Goal: Task Accomplishment & Management: Manage account settings

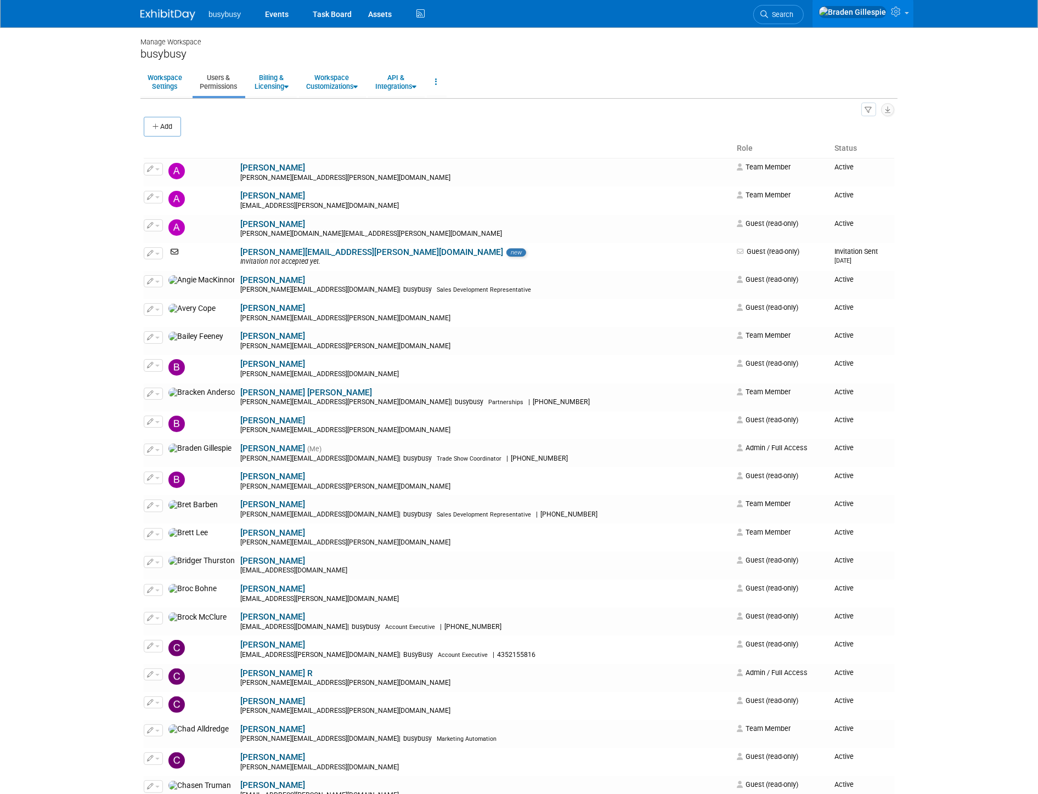
click at [172, 15] on img at bounding box center [167, 14] width 55 height 11
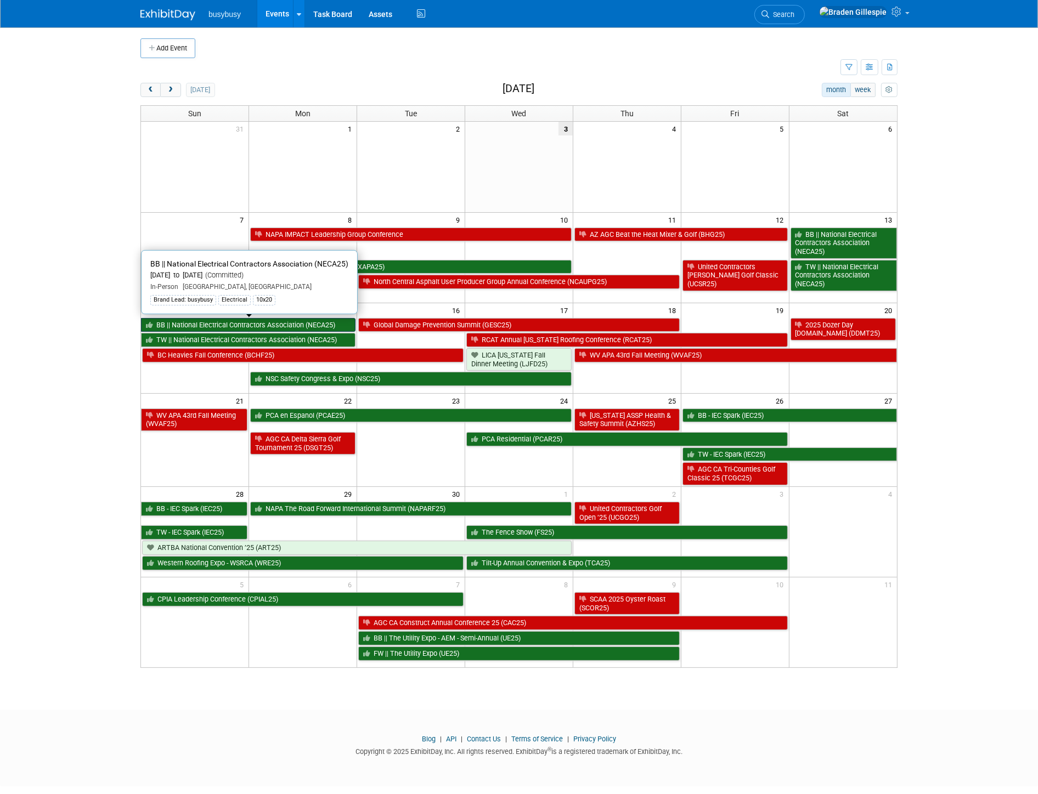
click at [188, 322] on link "BB || National Electrical Contractors Association (NECA25)" at bounding box center [248, 325] width 214 height 14
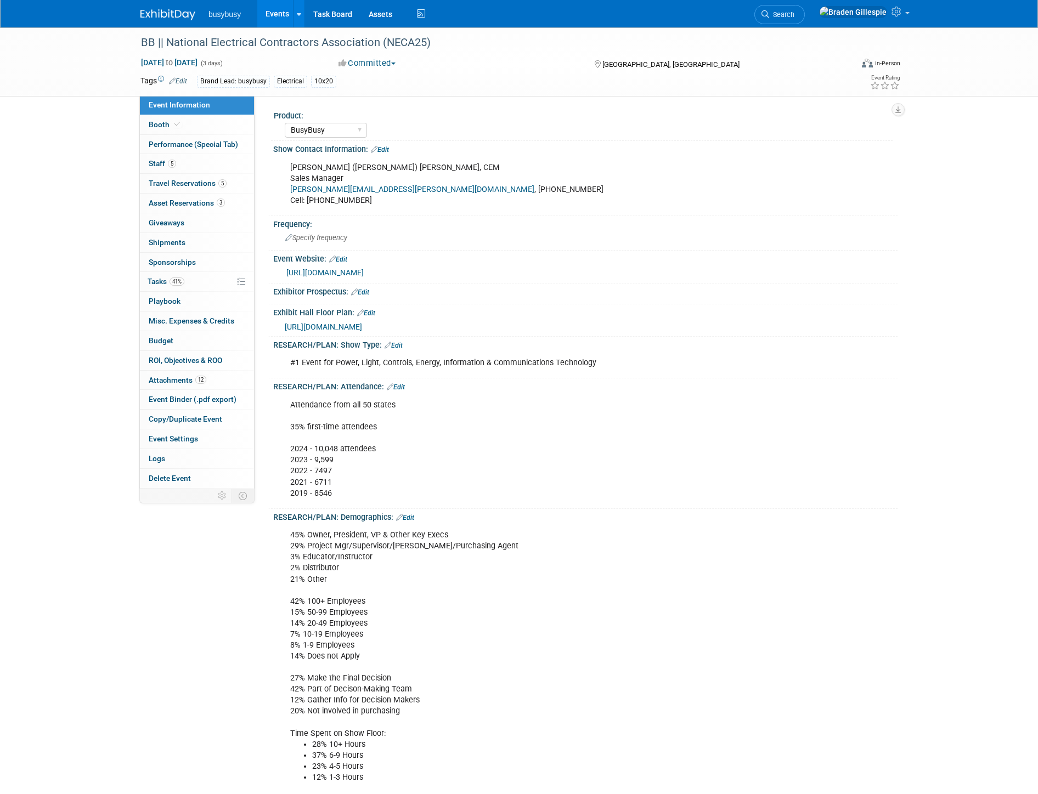
select select "BusyBusy"
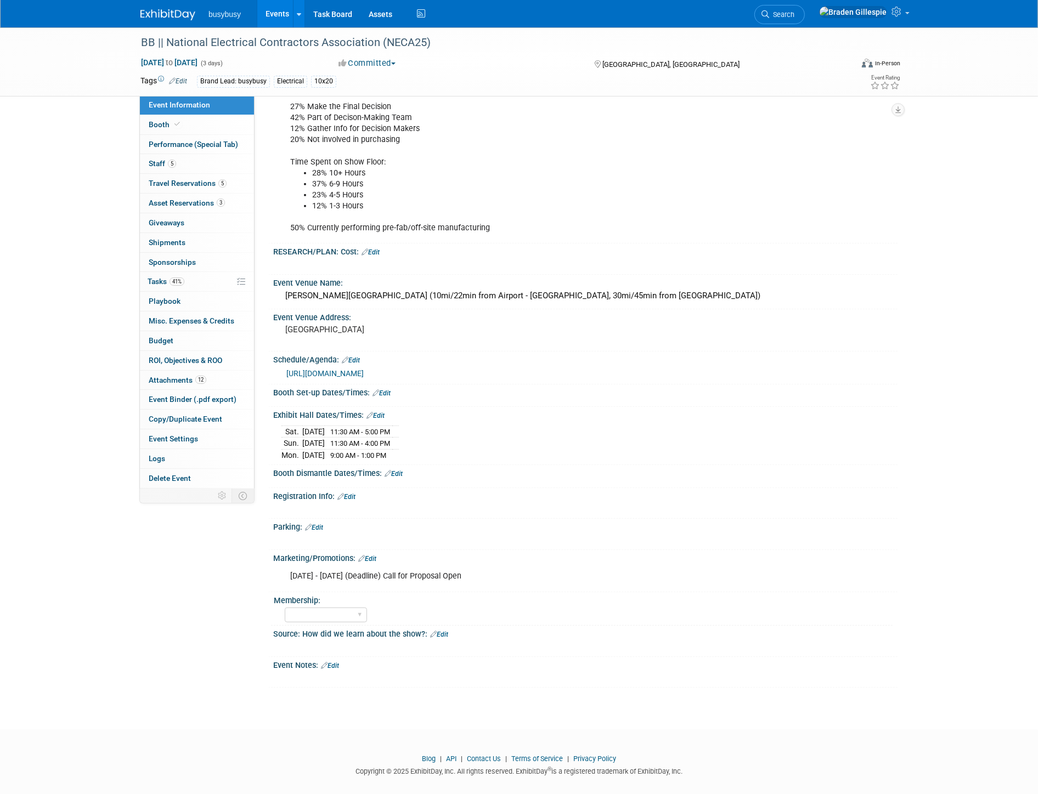
scroll to position [576, 0]
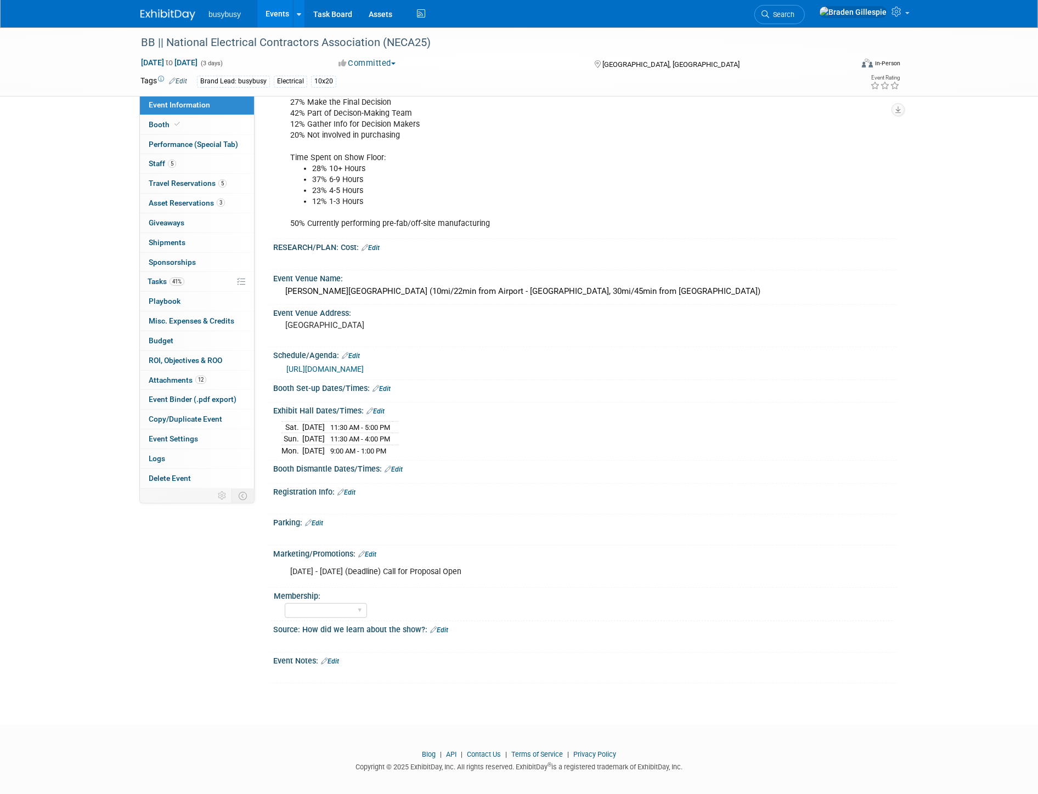
click at [166, 20] on img at bounding box center [167, 14] width 55 height 11
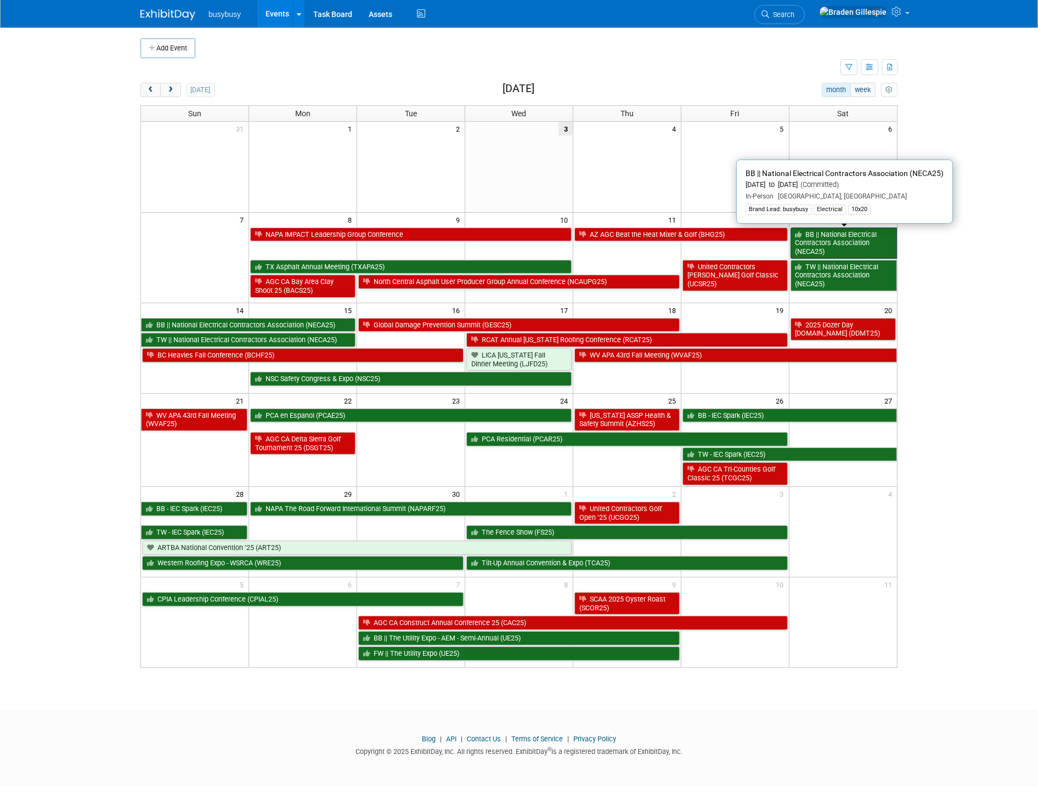
click at [835, 255] on link "BB || National Electrical Contractors Association (NECA25)" at bounding box center [843, 243] width 106 height 31
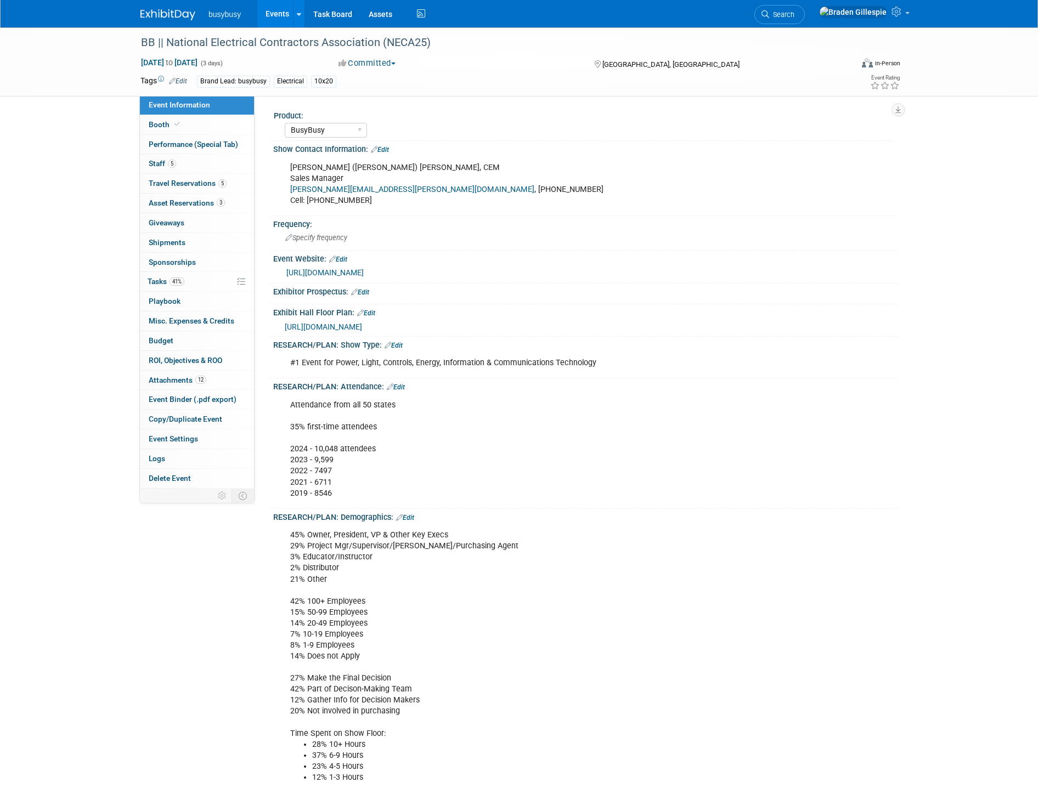
select select "BusyBusy"
click at [177, 127] on icon at bounding box center [176, 124] width 5 height 6
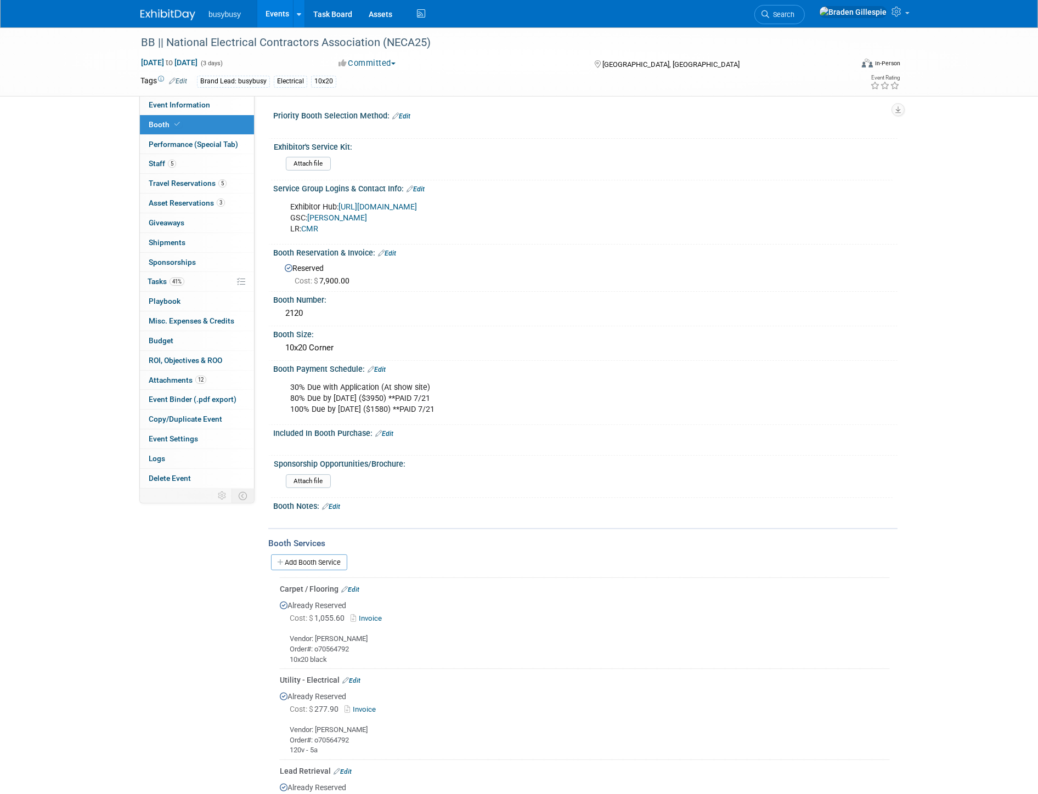
click at [375, 207] on link "https://neca2025.smallworldlabs.com/home" at bounding box center [377, 206] width 78 height 9
click at [150, 15] on img at bounding box center [167, 14] width 55 height 11
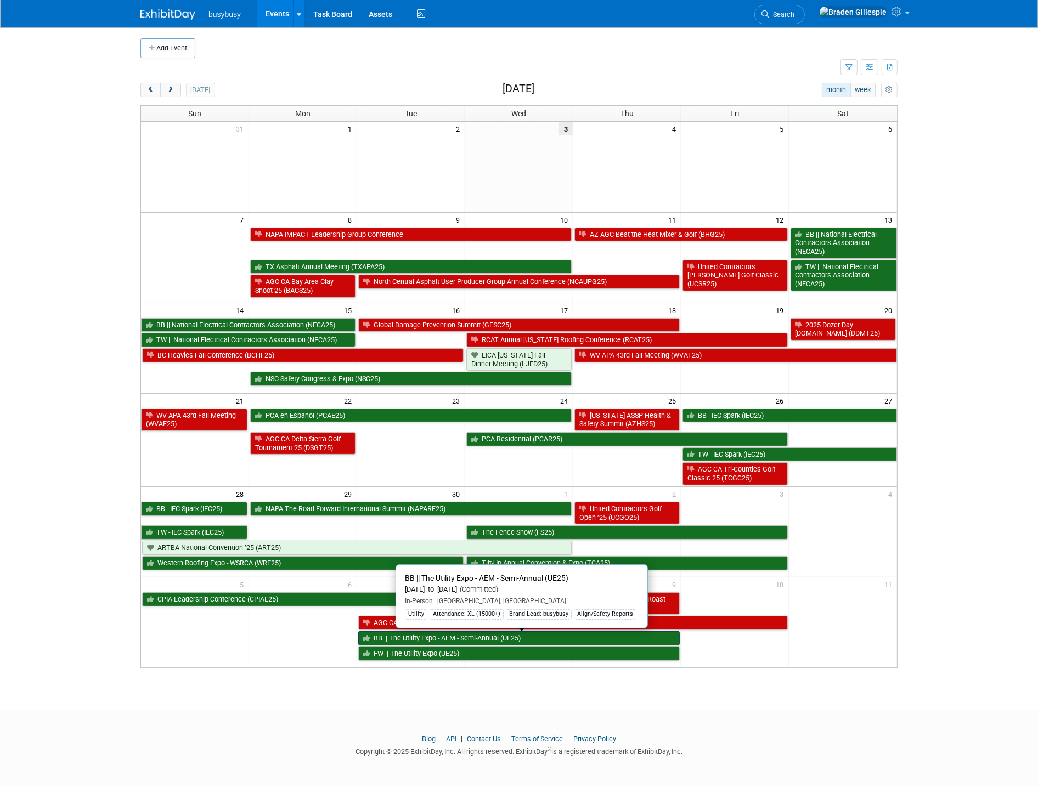
click at [551, 643] on link "BB || The Utility Expo - AEM - Semi-Annual (UE25)" at bounding box center [518, 638] width 321 height 14
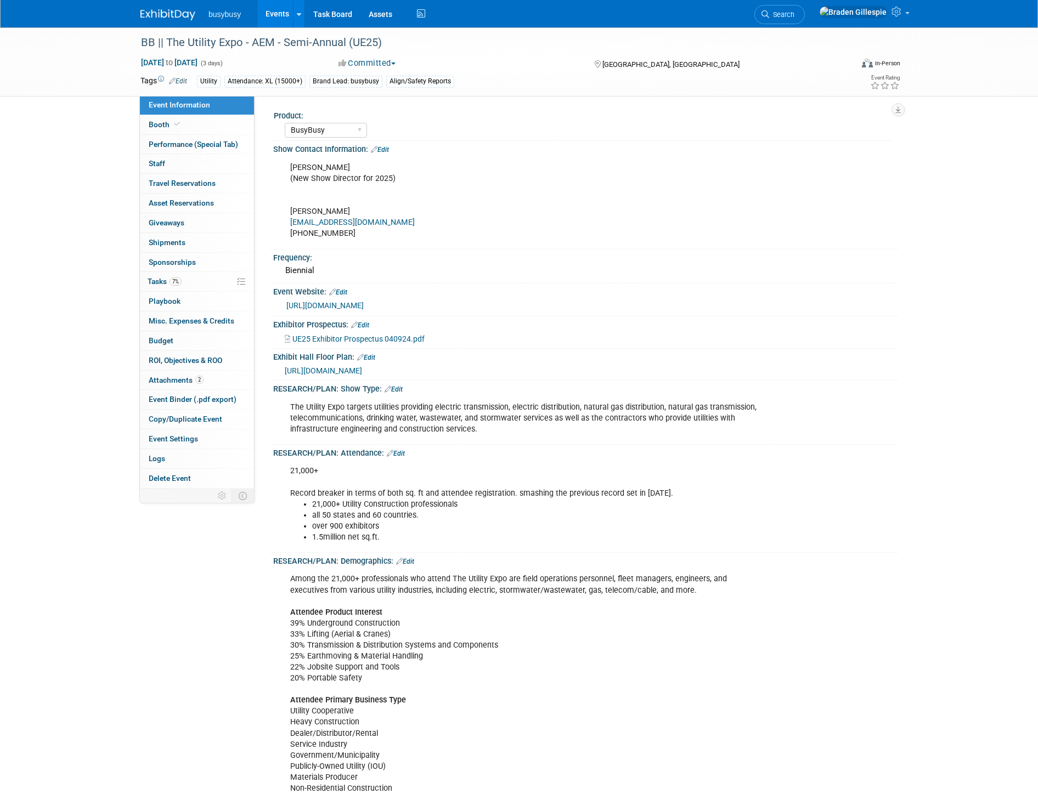
select select "BusyBusy"
select select "Member"
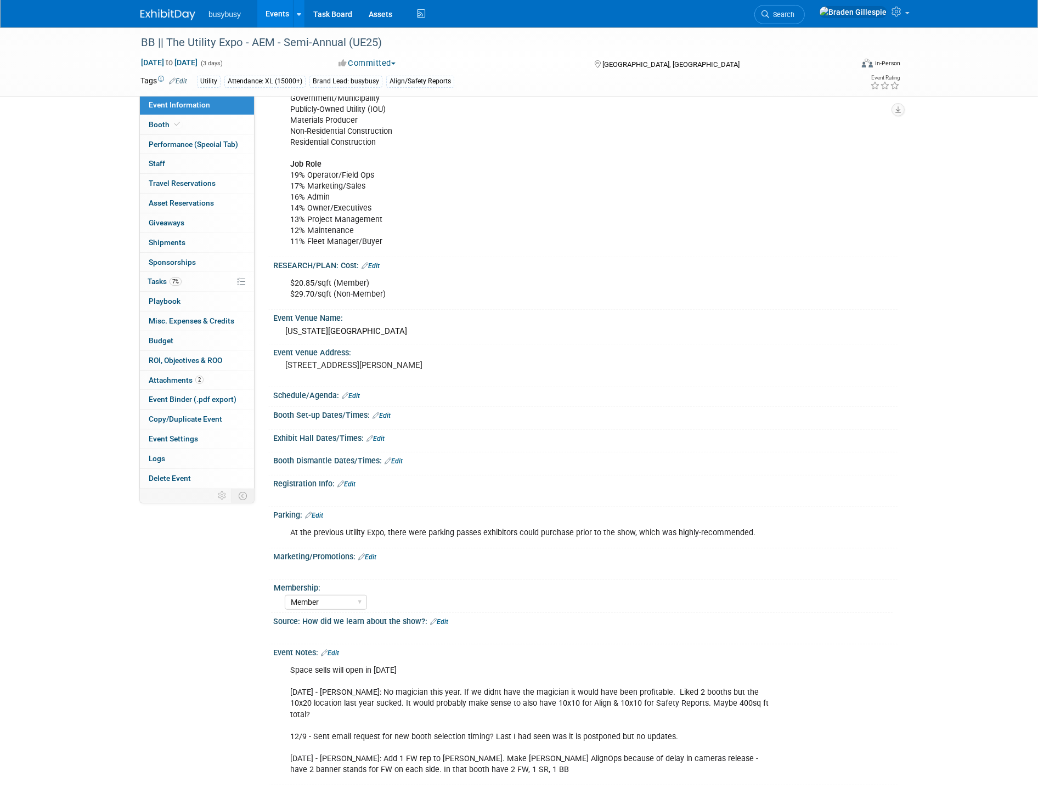
scroll to position [749, 0]
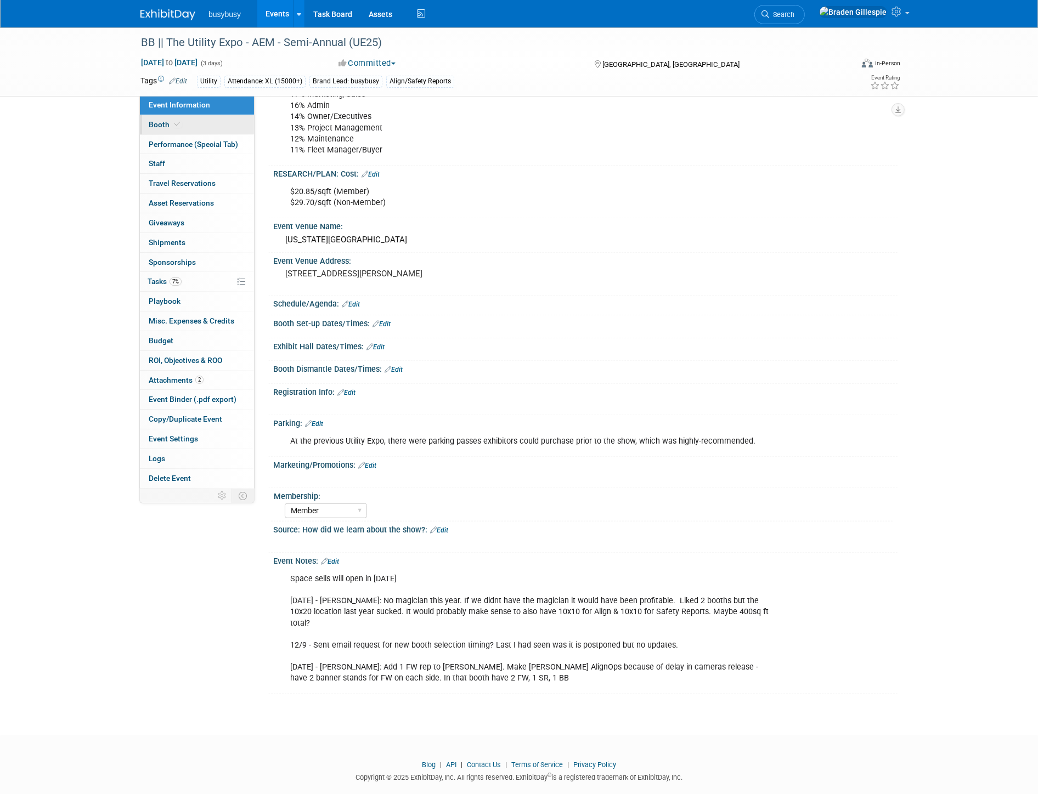
click at [221, 128] on link "Booth" at bounding box center [197, 124] width 114 height 19
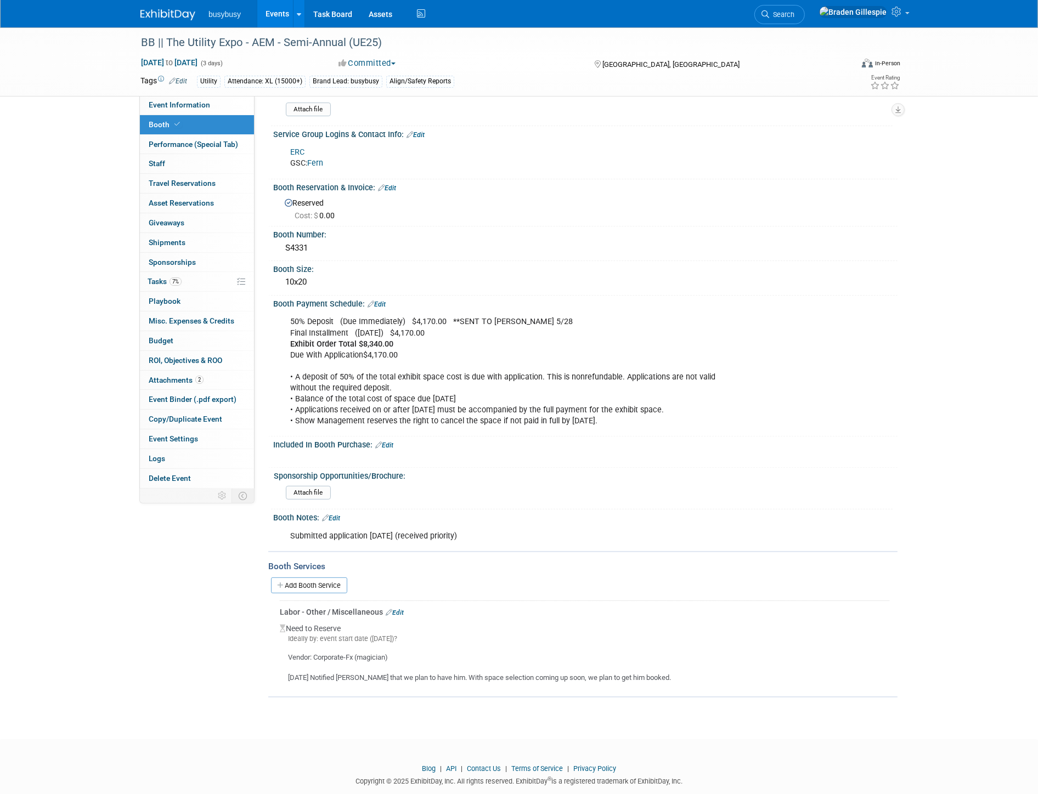
scroll to position [189, 0]
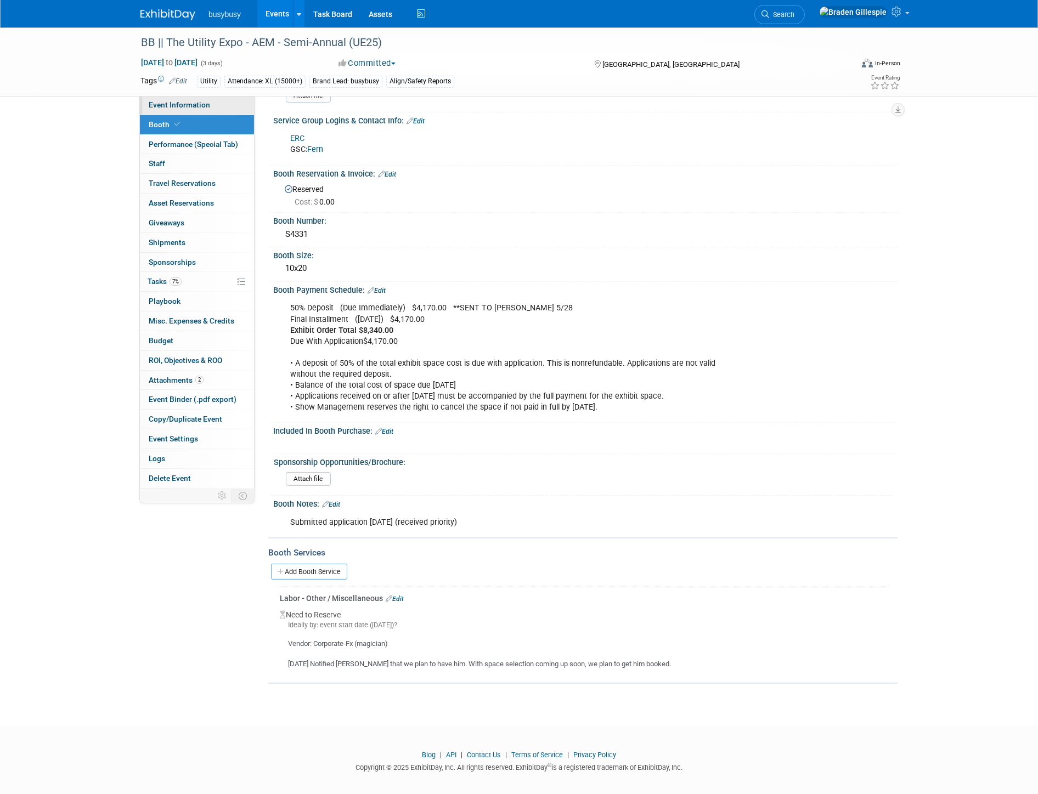
click at [207, 101] on span "Event Information" at bounding box center [179, 104] width 61 height 9
select select "BusyBusy"
select select "Member"
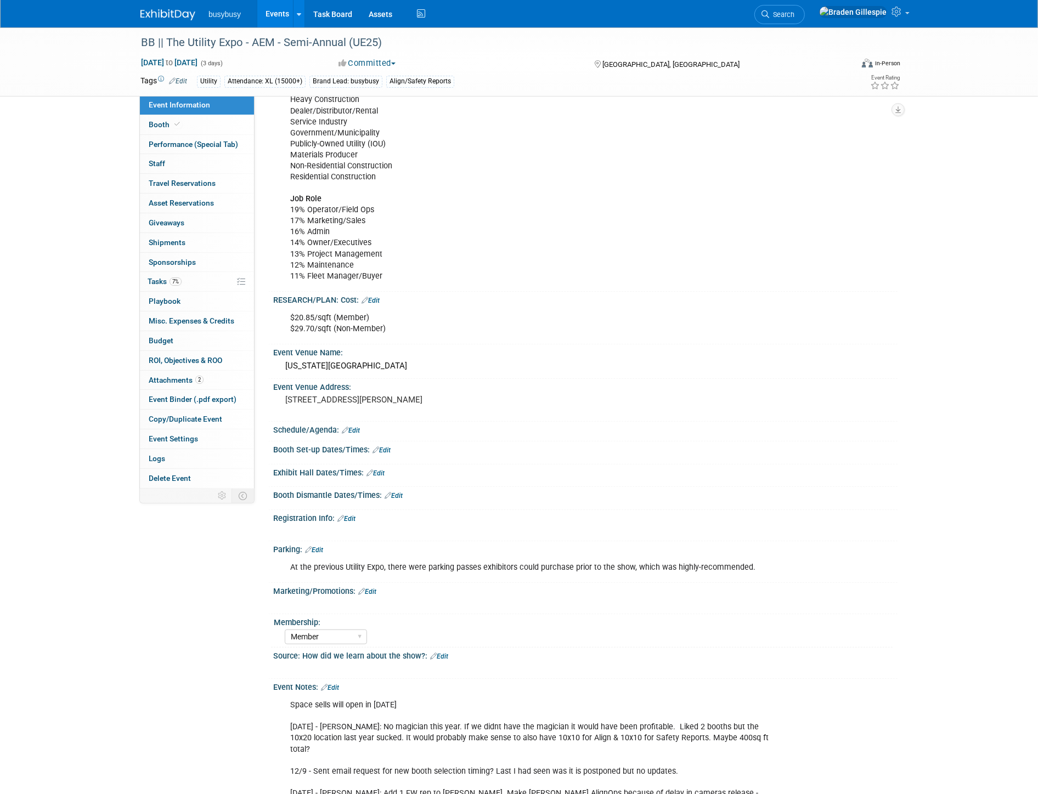
scroll to position [749, 0]
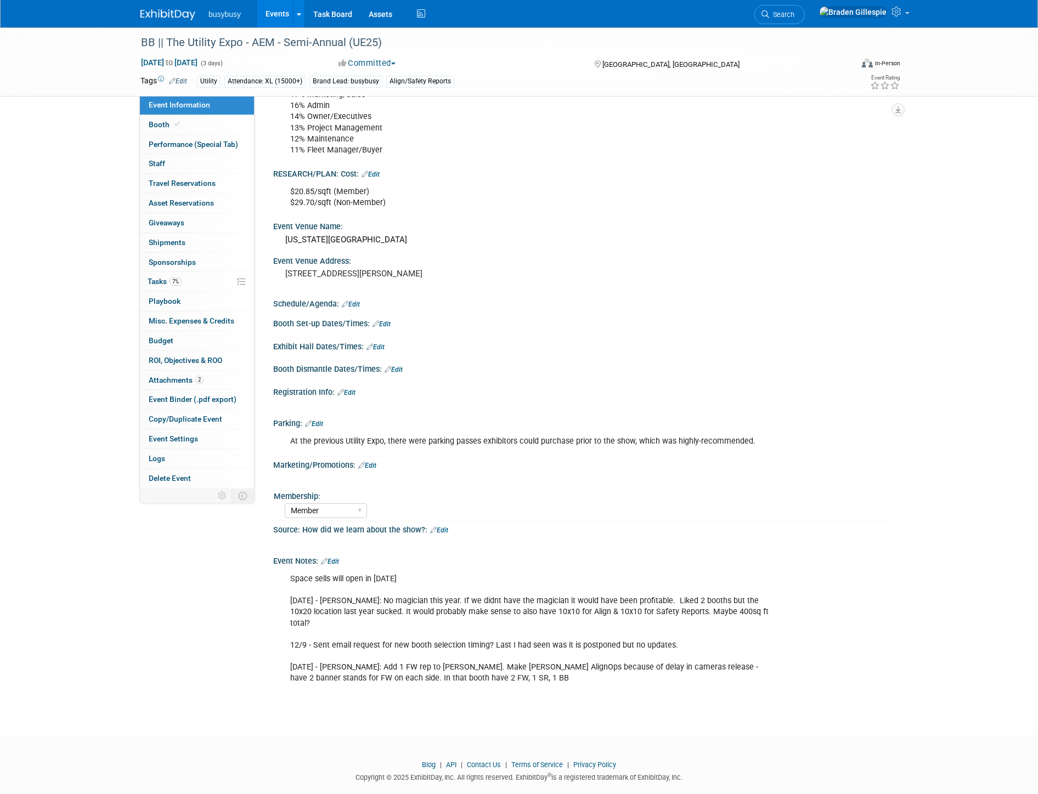
click at [166, 12] on img at bounding box center [167, 14] width 55 height 11
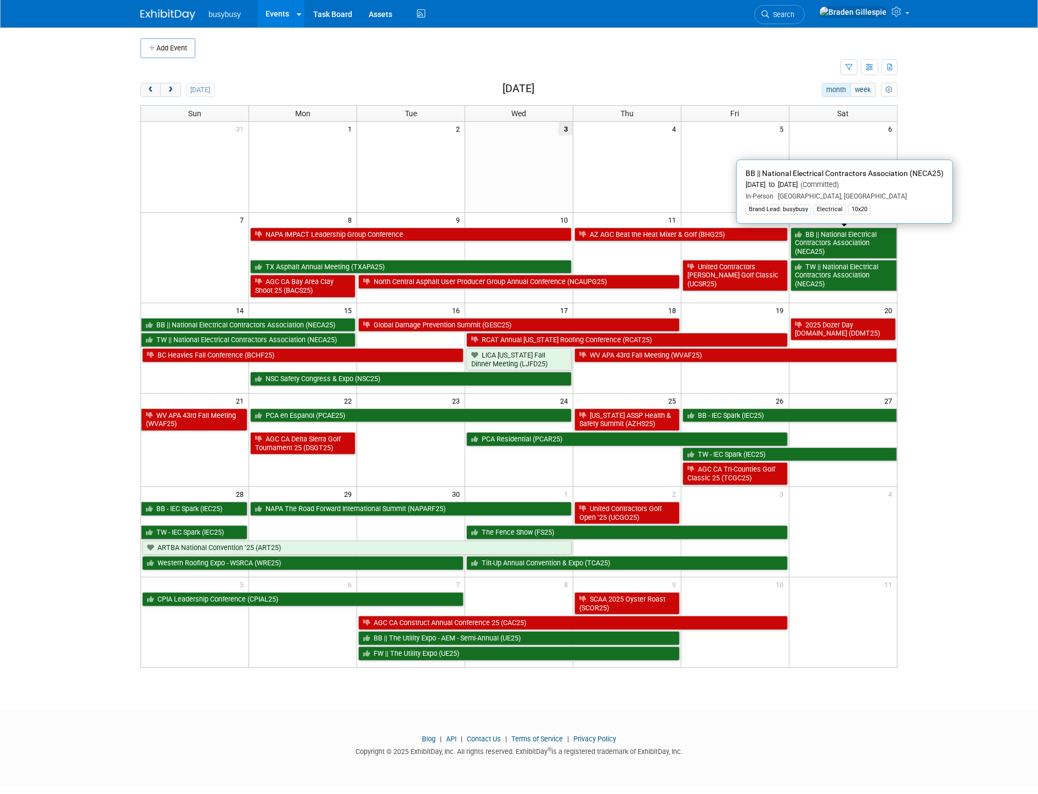
click at [819, 240] on link "BB || National Electrical Contractors Association (NECA25)" at bounding box center [843, 243] width 106 height 31
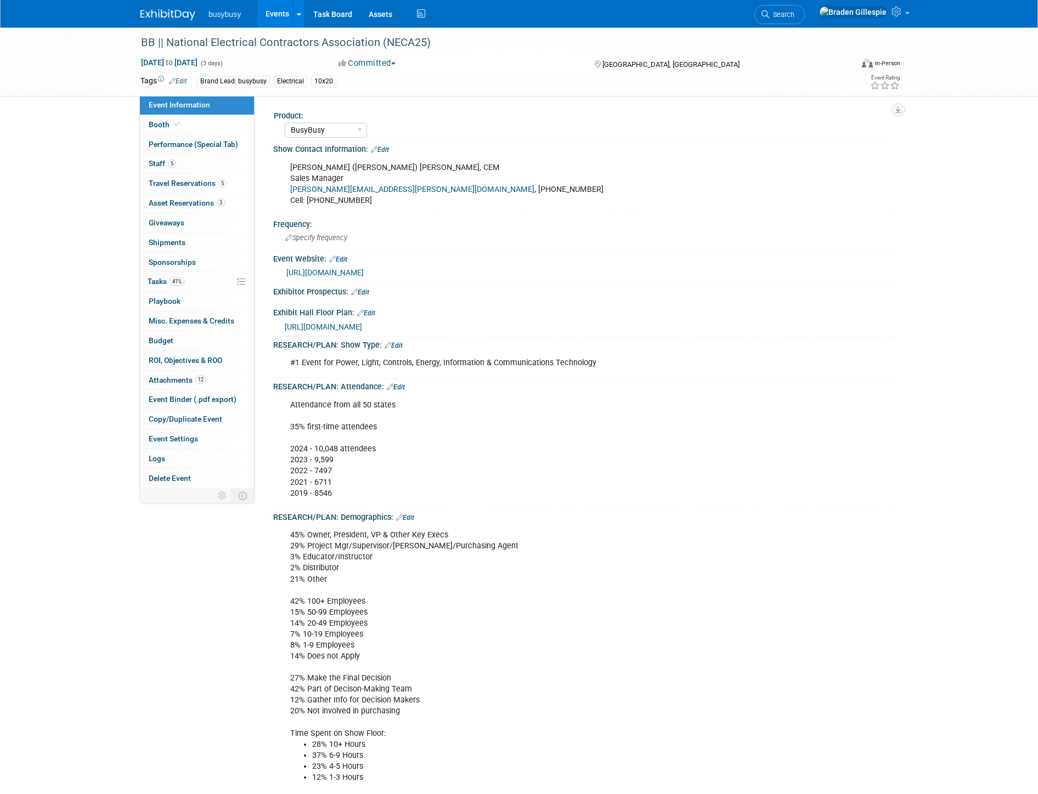
select select "BusyBusy"
click at [214, 132] on link "Booth" at bounding box center [197, 124] width 114 height 19
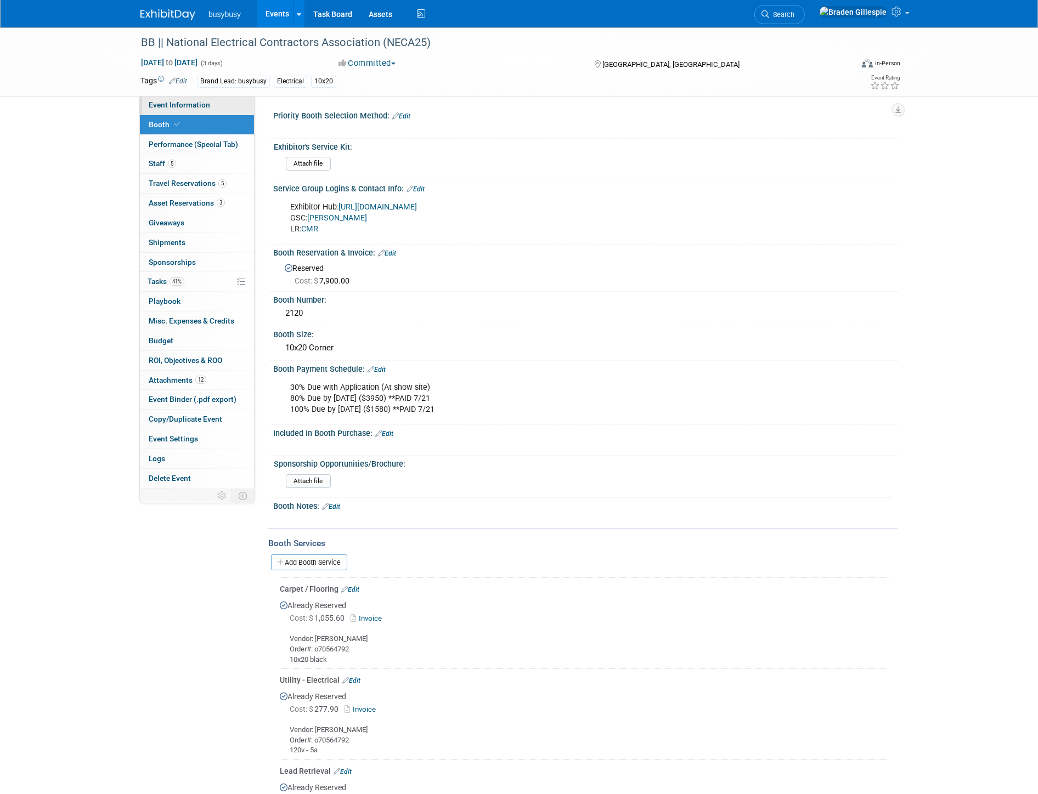
click at [213, 111] on link "Event Information" at bounding box center [197, 104] width 114 height 19
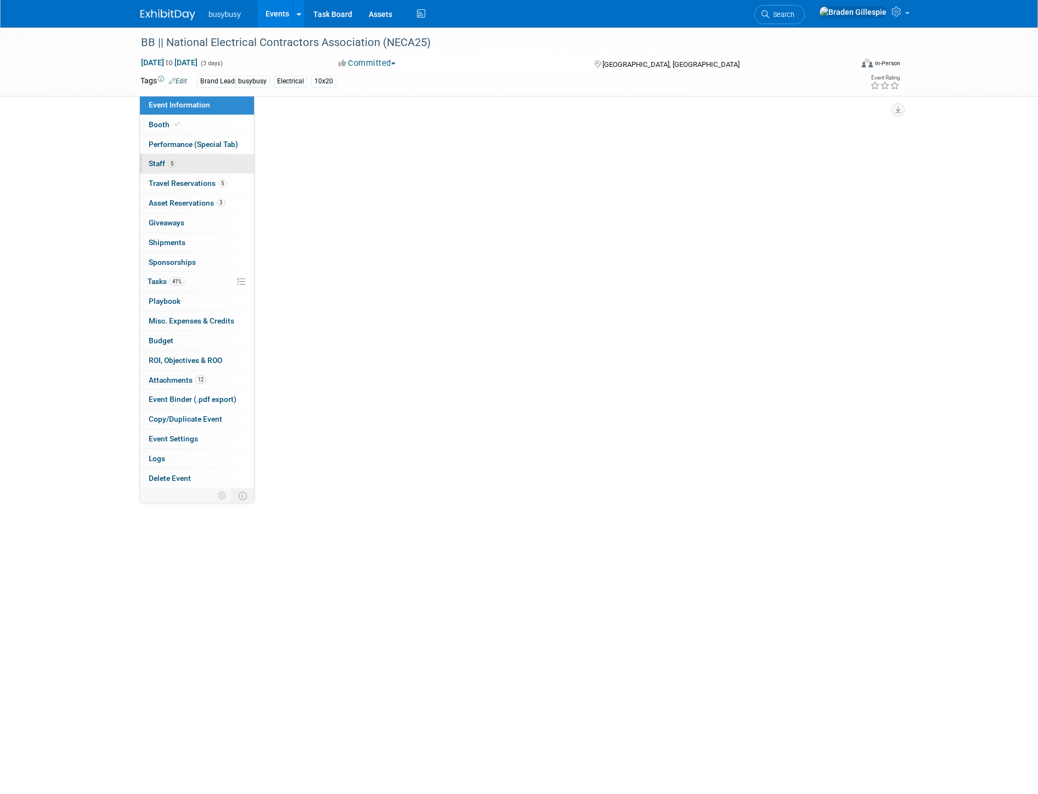
select select "BusyBusy"
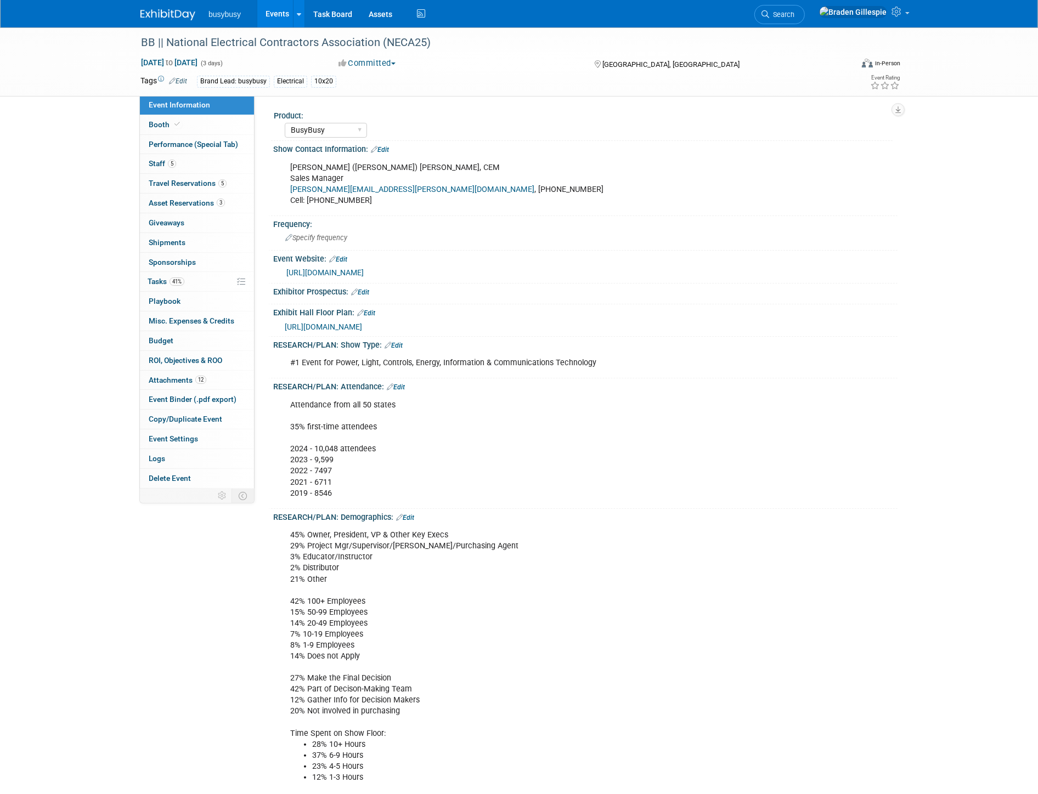
click at [362, 322] on span "https://www.necashow.org/neca2025/Public/eventmap.aspx?shmode=E&ID=7084&sortMen…" at bounding box center [323, 326] width 77 height 9
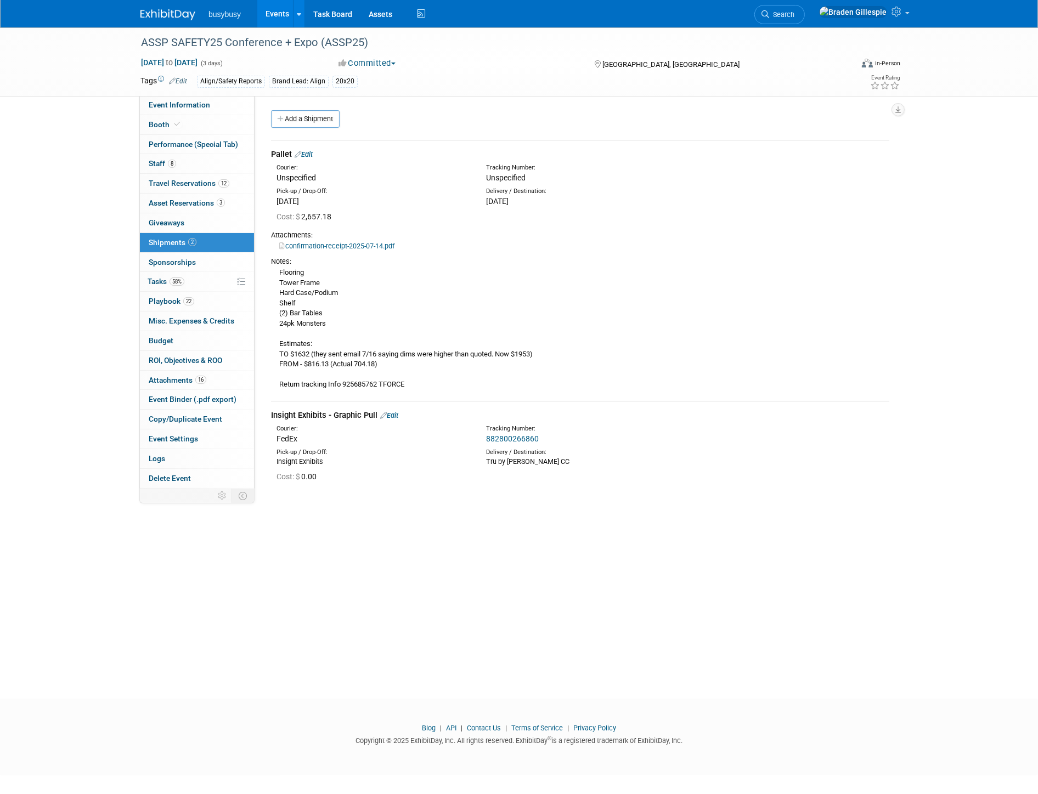
click at [156, 15] on img at bounding box center [167, 14] width 55 height 11
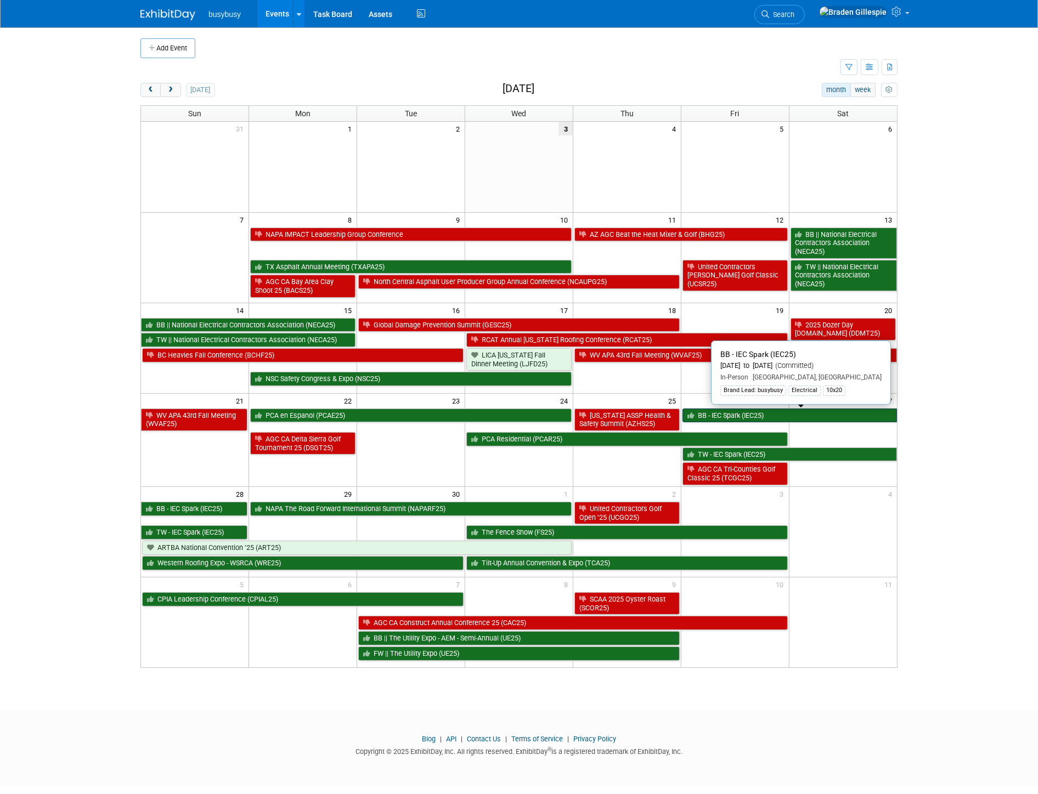
click at [768, 415] on link "BB - IEC Spark (IEC25)" at bounding box center [789, 416] width 214 height 14
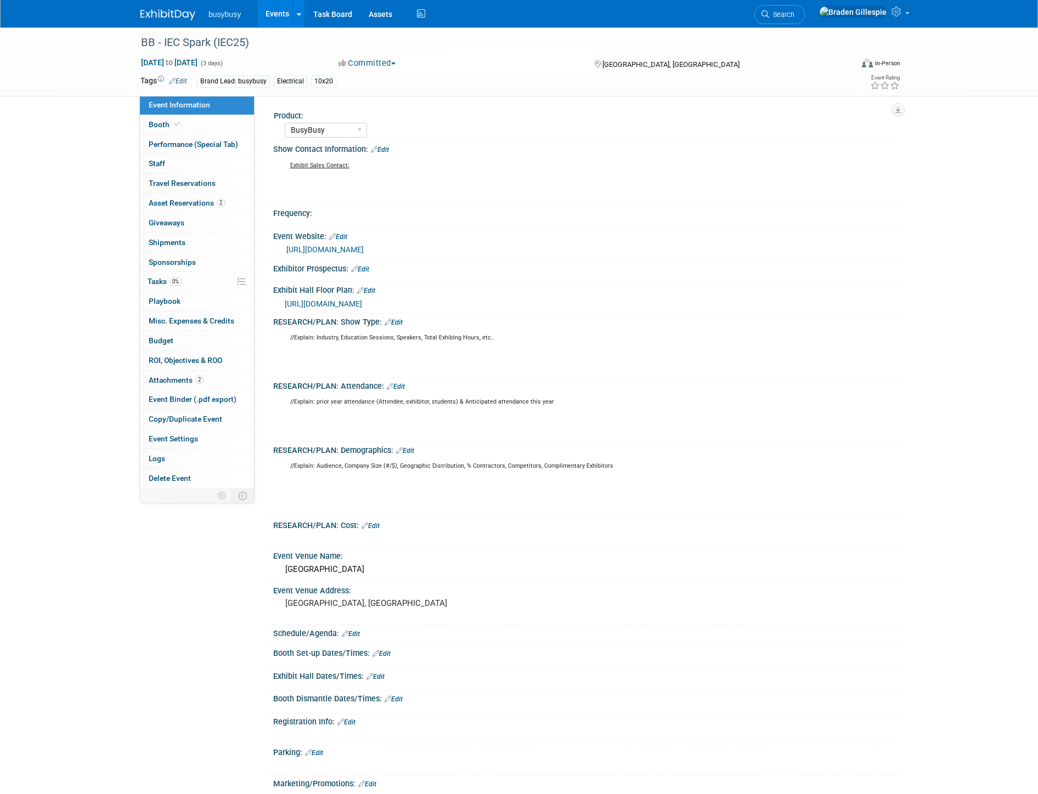
select select "BusyBusy"
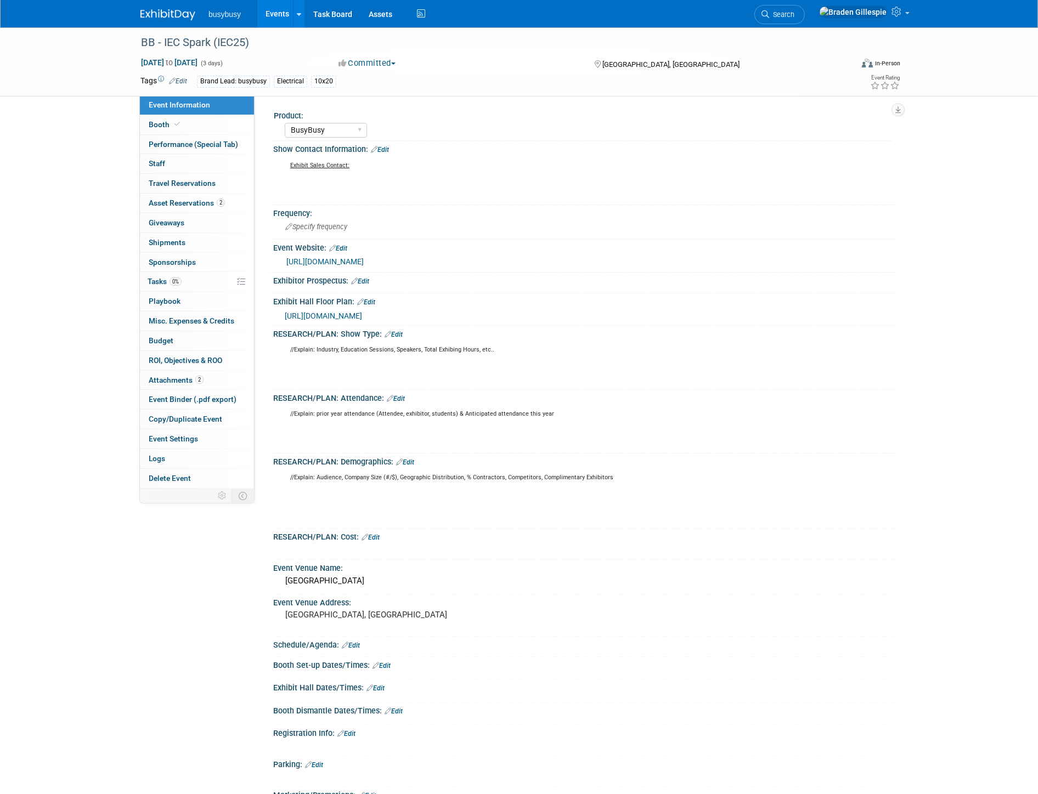
click at [178, 18] on img at bounding box center [167, 14] width 55 height 11
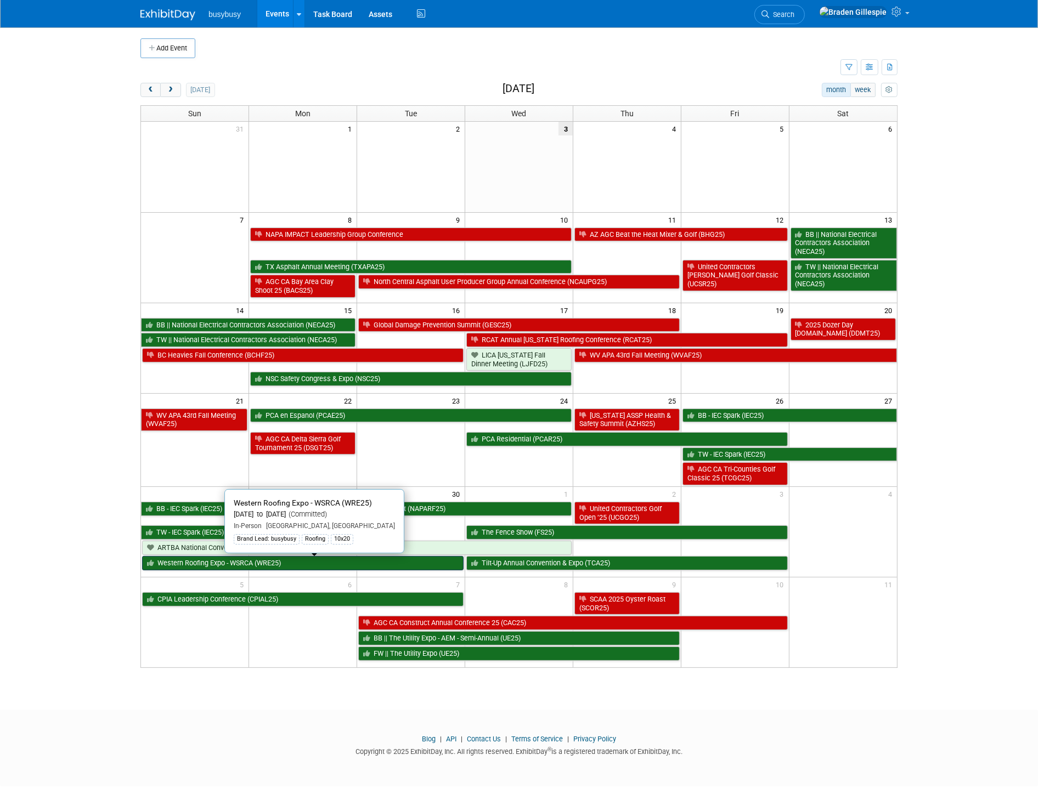
click at [370, 569] on link "Western Roofing Expo - WSRCA (WRE25)" at bounding box center [302, 563] width 321 height 14
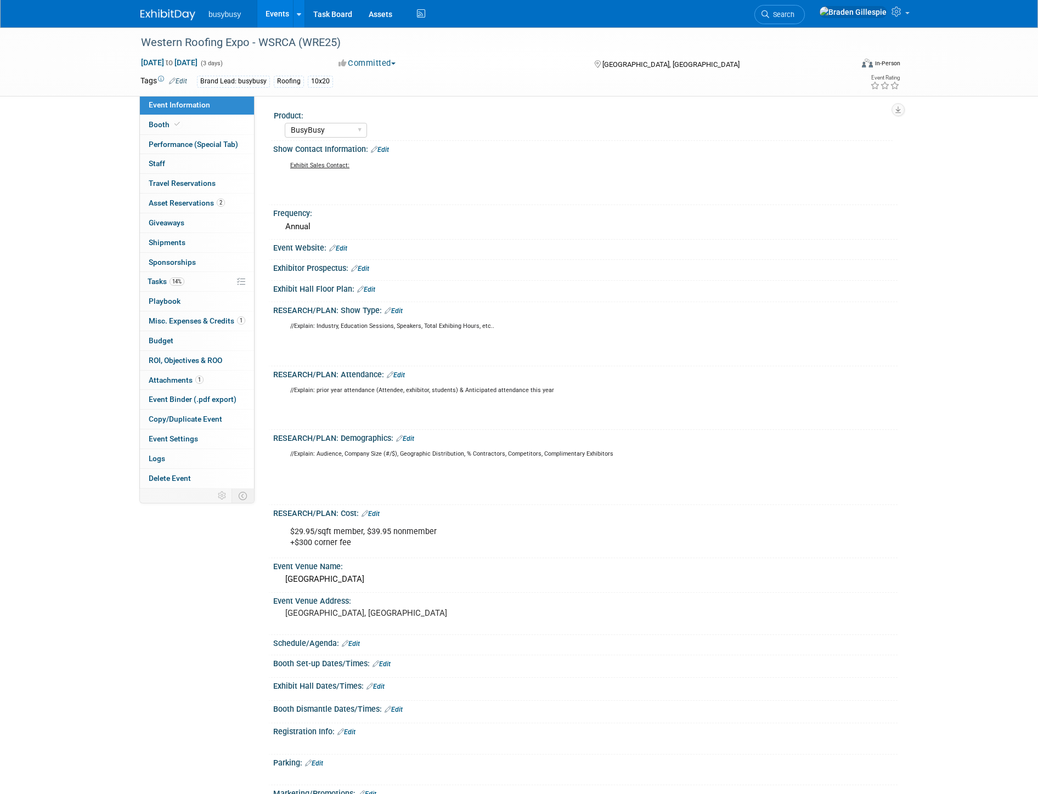
select select "BusyBusy"
click at [169, 10] on img at bounding box center [167, 14] width 55 height 11
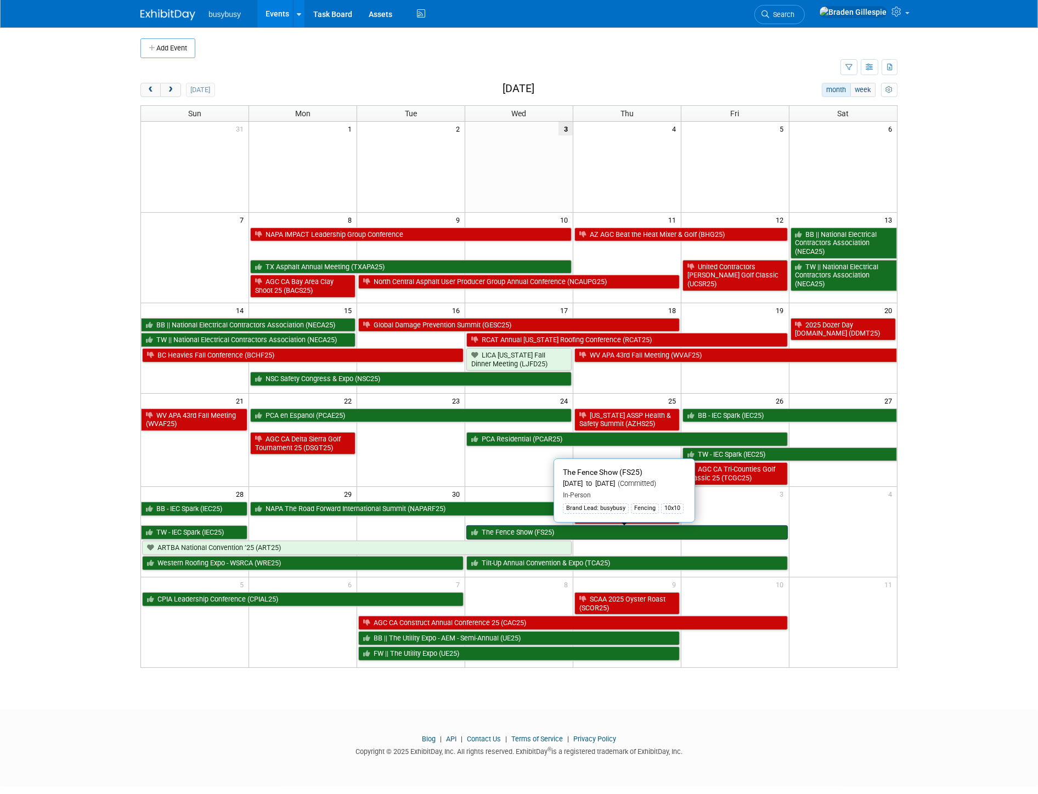
click at [556, 531] on link "The Fence Show (FS25)" at bounding box center [626, 532] width 321 height 14
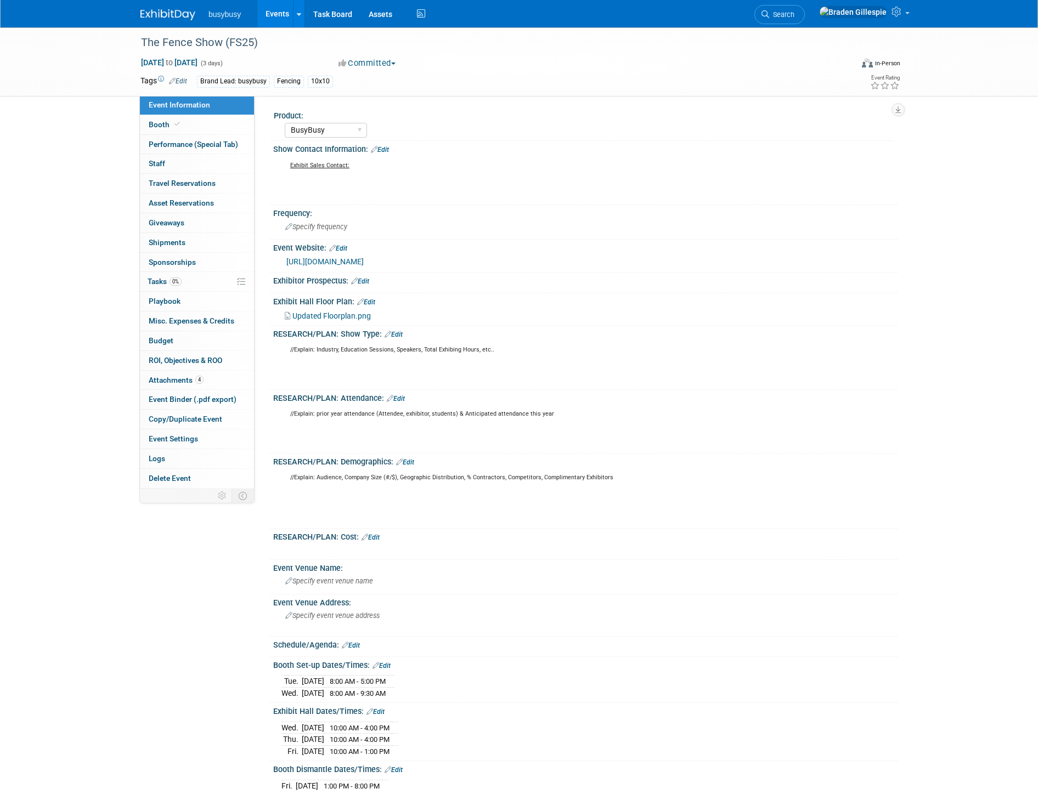
select select "BusyBusy"
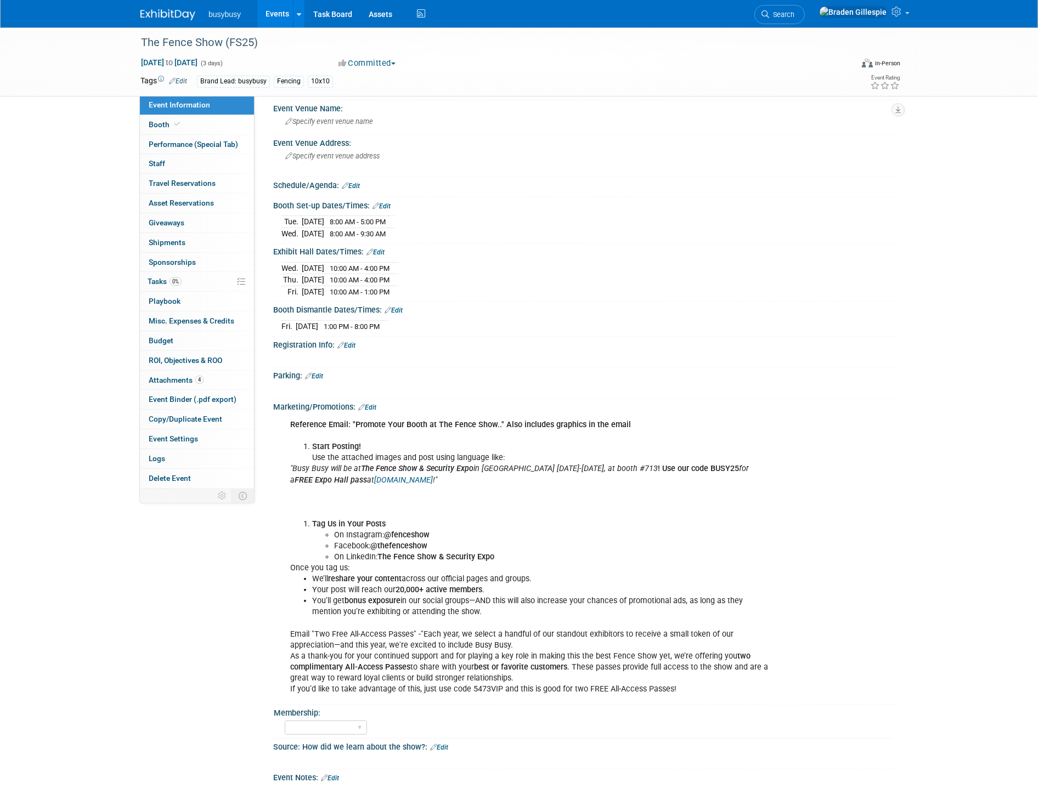
scroll to position [548, 0]
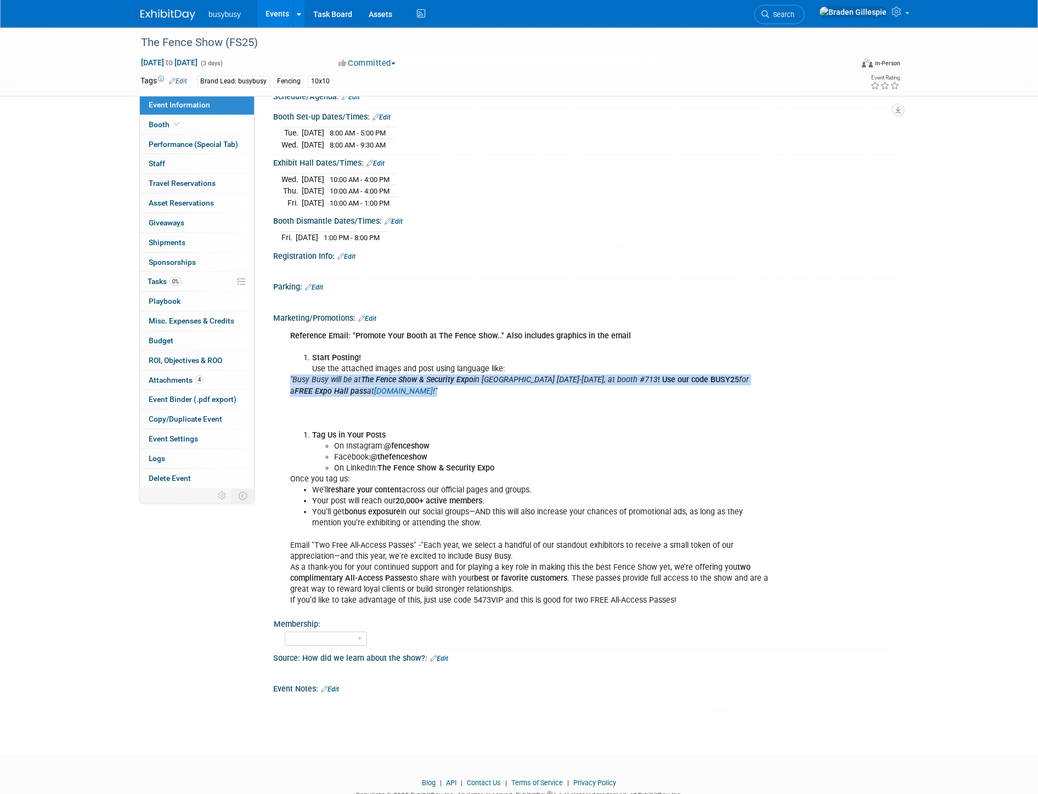
drag, startPoint x: 386, startPoint y: 382, endPoint x: 281, endPoint y: 370, distance: 105.4
click at [282, 371] on div "Reference Email: "Promote Your Booth at The Fence Show.." Also includes graphic…" at bounding box center [529, 468] width 494 height 286
copy div ""Busy Busy will be at The Fence Show & Security Expo in Las Vegas Oct. 1-3, at …"
click at [156, 14] on img at bounding box center [167, 14] width 55 height 11
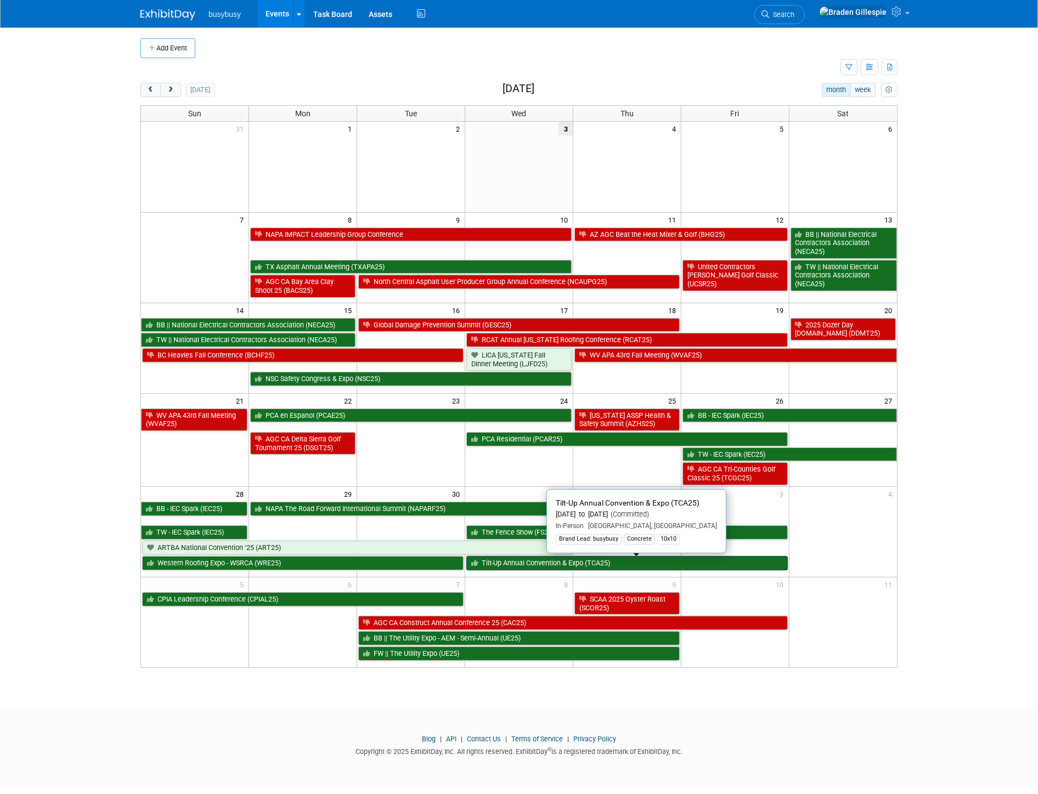
click at [558, 565] on link "Tilt-Up Annual Convention & Expo (TCA25)" at bounding box center [626, 563] width 321 height 14
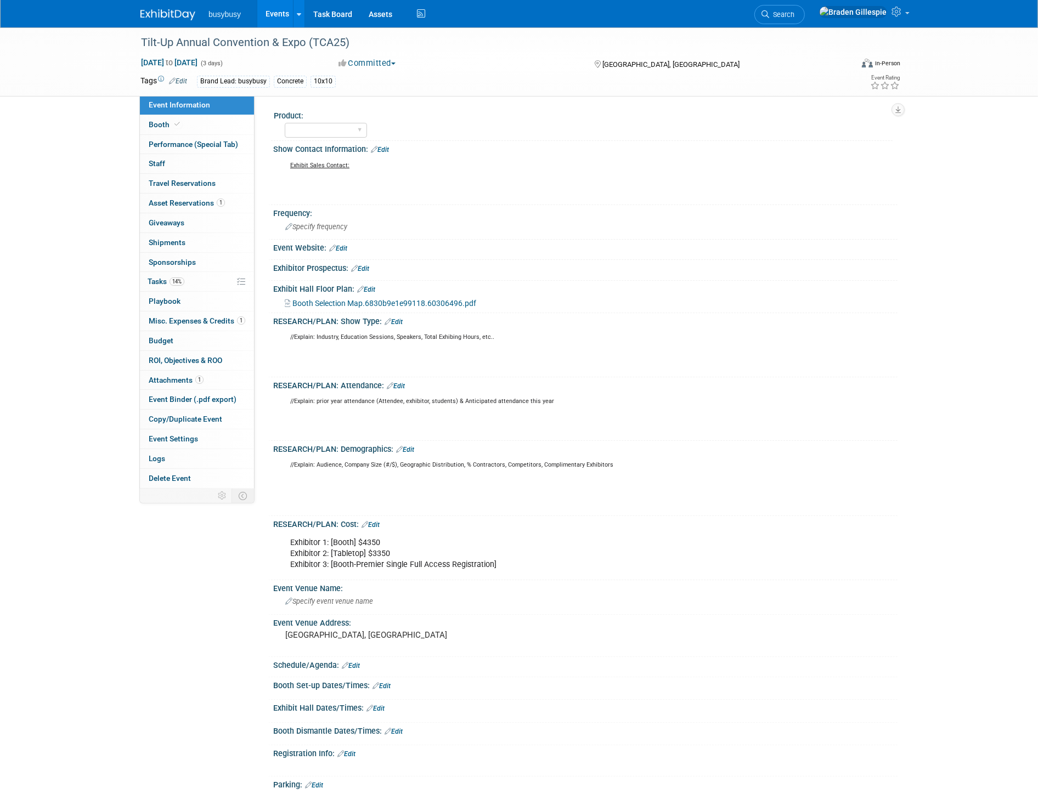
click at [166, 8] on link at bounding box center [174, 9] width 68 height 9
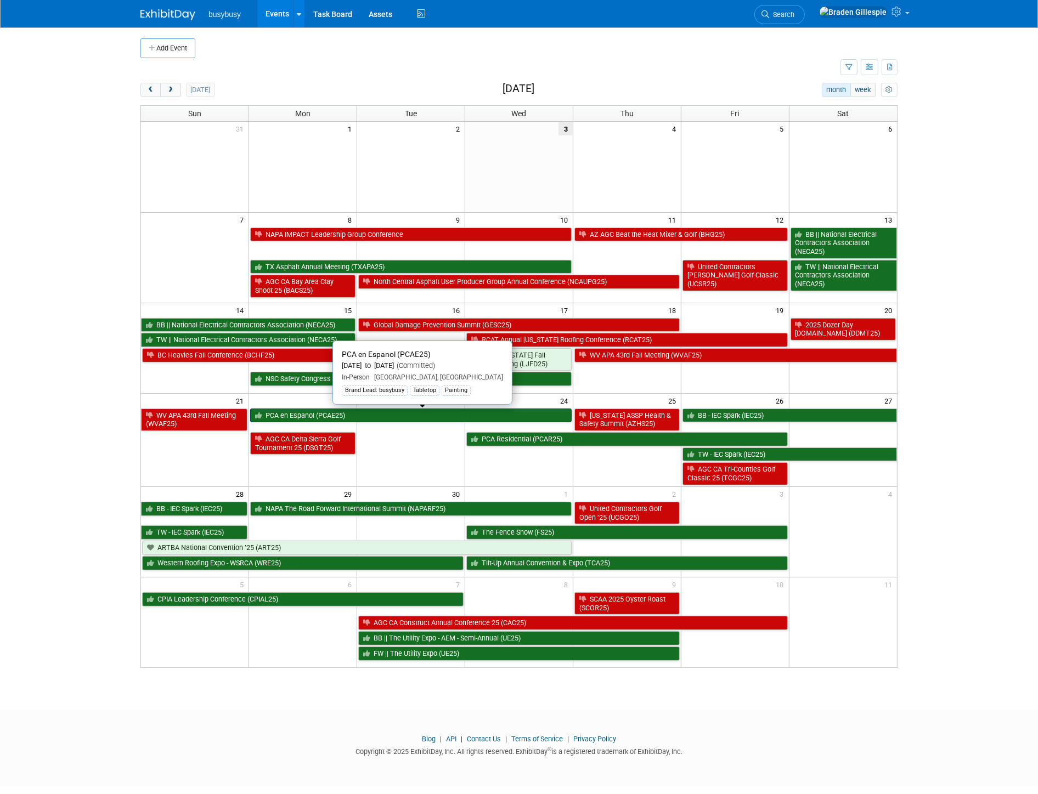
click at [371, 413] on link "PCA en Espanol (PCAE25)" at bounding box center [410, 416] width 321 height 14
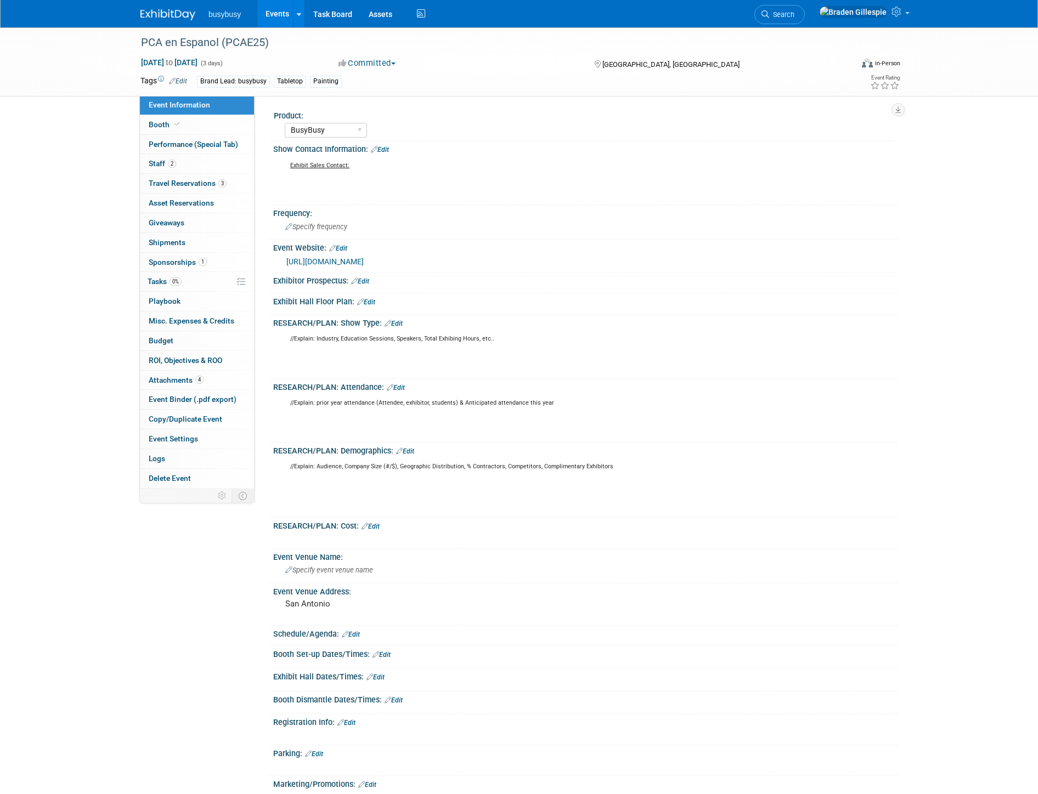
select select "BusyBusy"
click at [173, 9] on img at bounding box center [167, 14] width 55 height 11
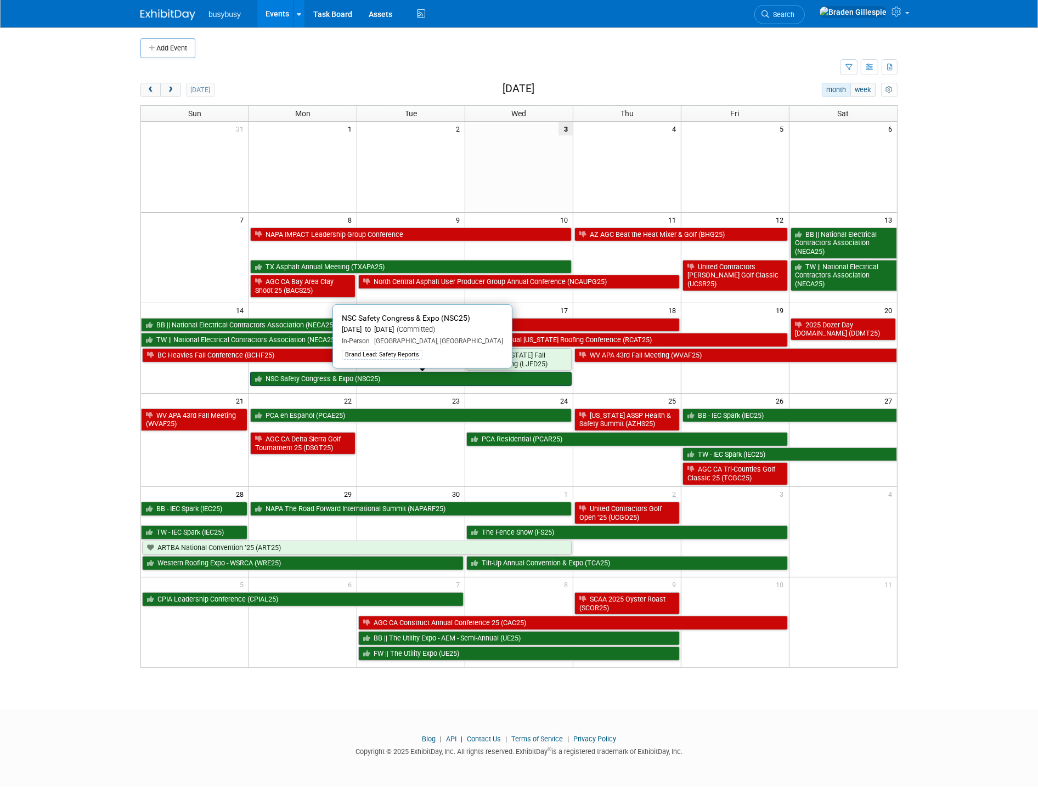
click at [490, 380] on link "NSC Safety Congress & Expo (NSC25)" at bounding box center [410, 379] width 321 height 14
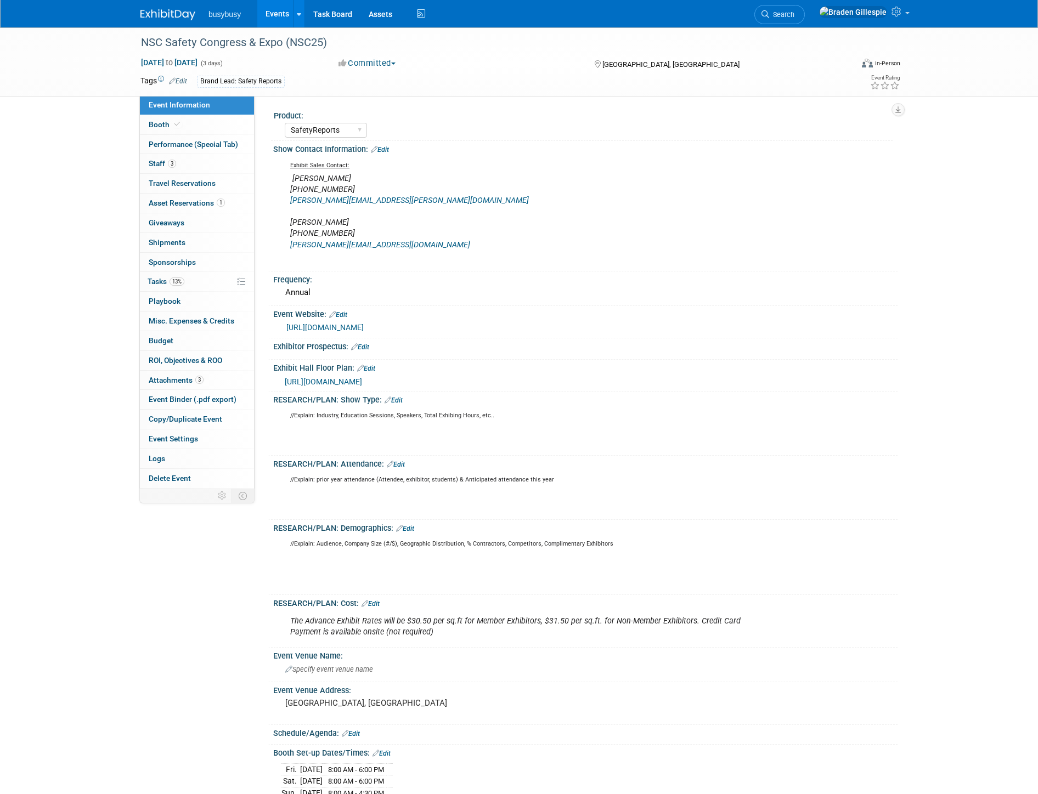
select select "SafetyReports"
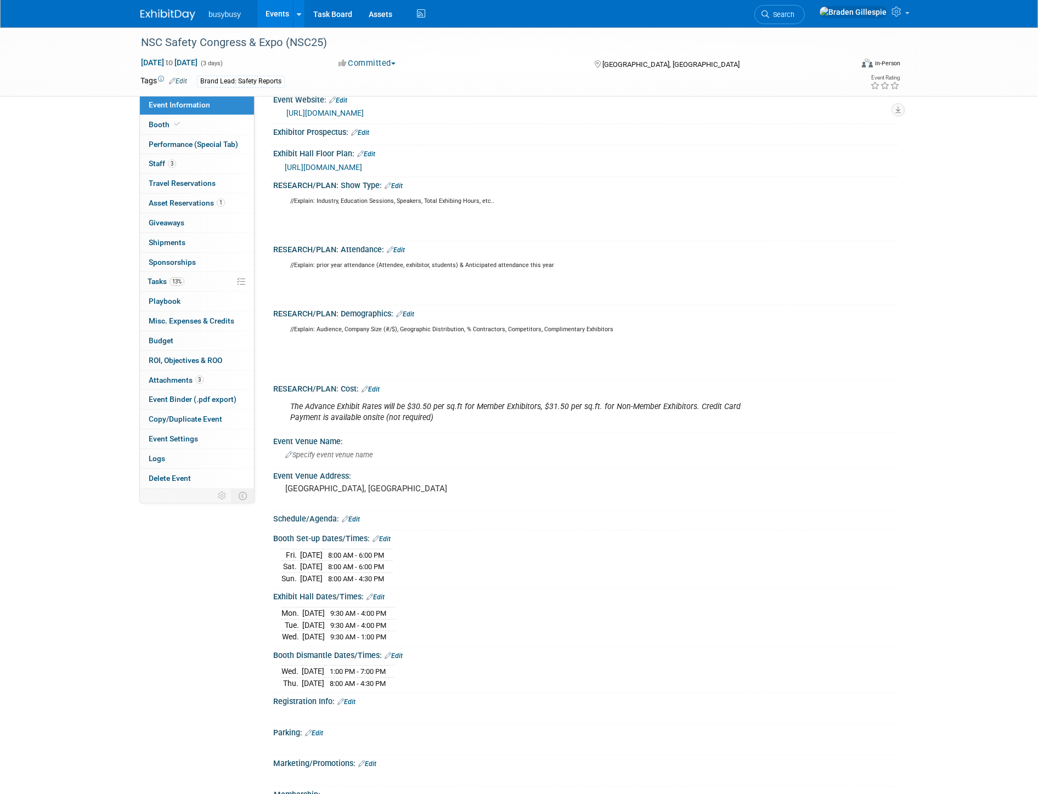
scroll to position [244, 0]
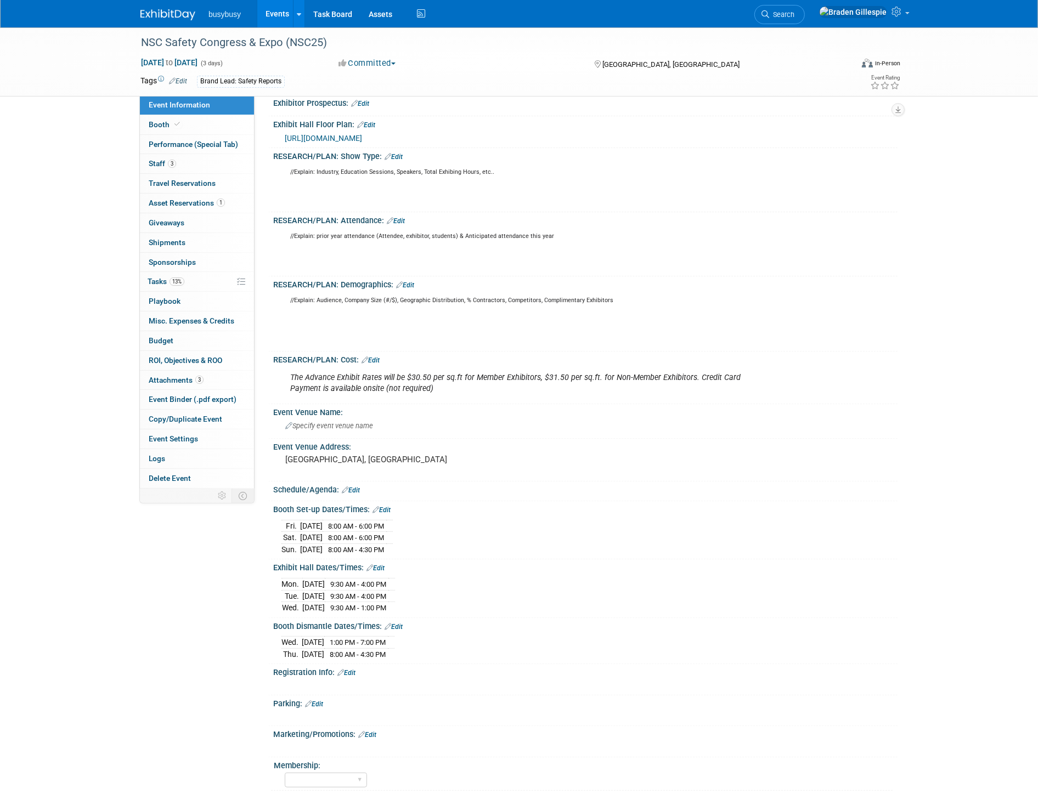
click at [362, 134] on span "https://congress.nsc.org/NSC2025/Public/eventmap.aspx?shmode=E&ID=7992&utm_sour…" at bounding box center [323, 138] width 77 height 9
drag, startPoint x: 201, startPoint y: 125, endPoint x: 211, endPoint y: 129, distance: 10.6
click at [200, 125] on link "Booth" at bounding box center [197, 124] width 114 height 19
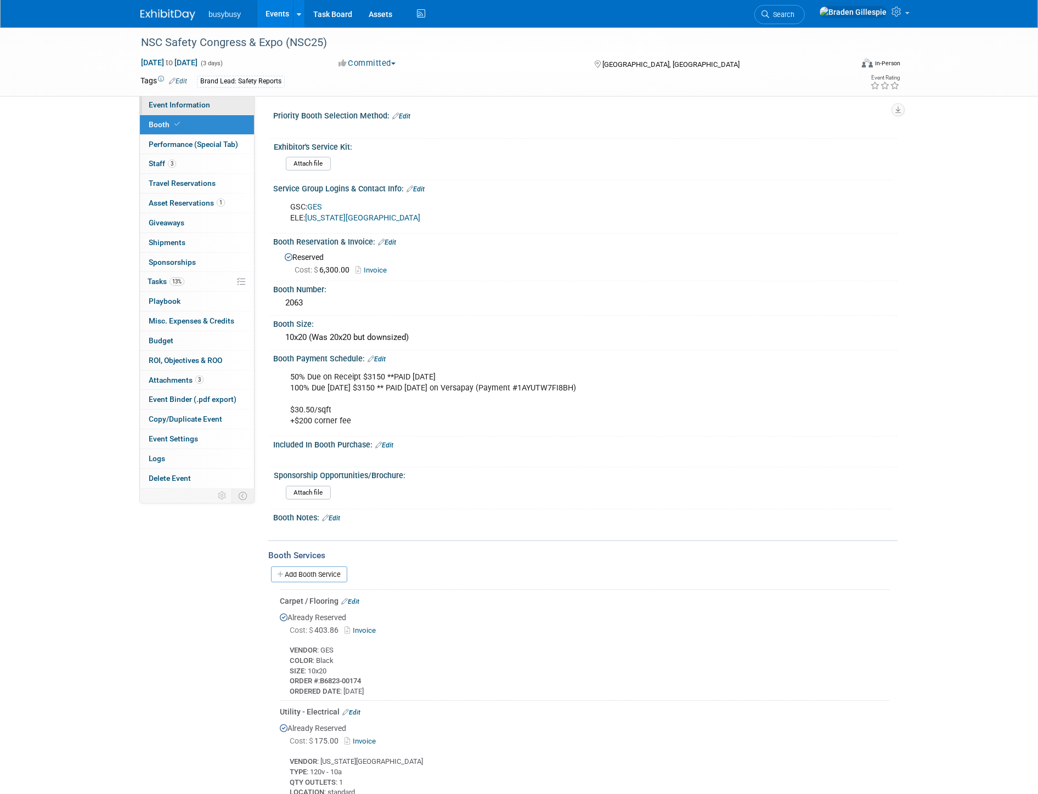
click at [199, 99] on link "Event Information" at bounding box center [197, 104] width 114 height 19
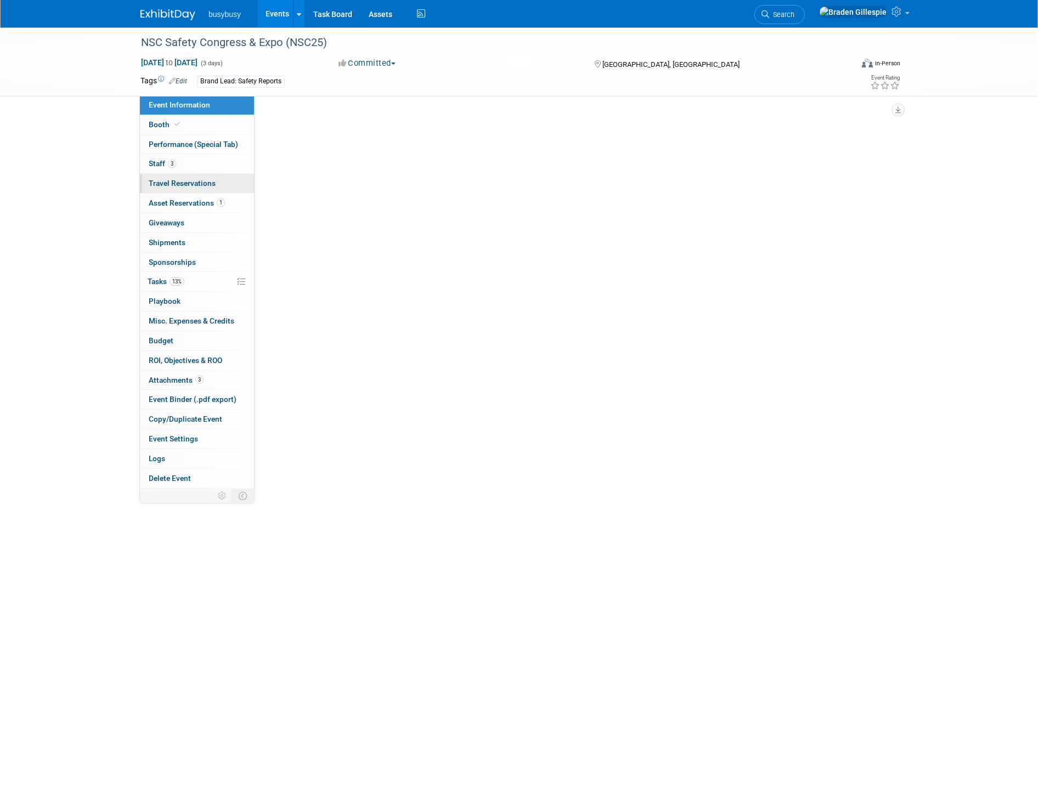
select select "SafetyReports"
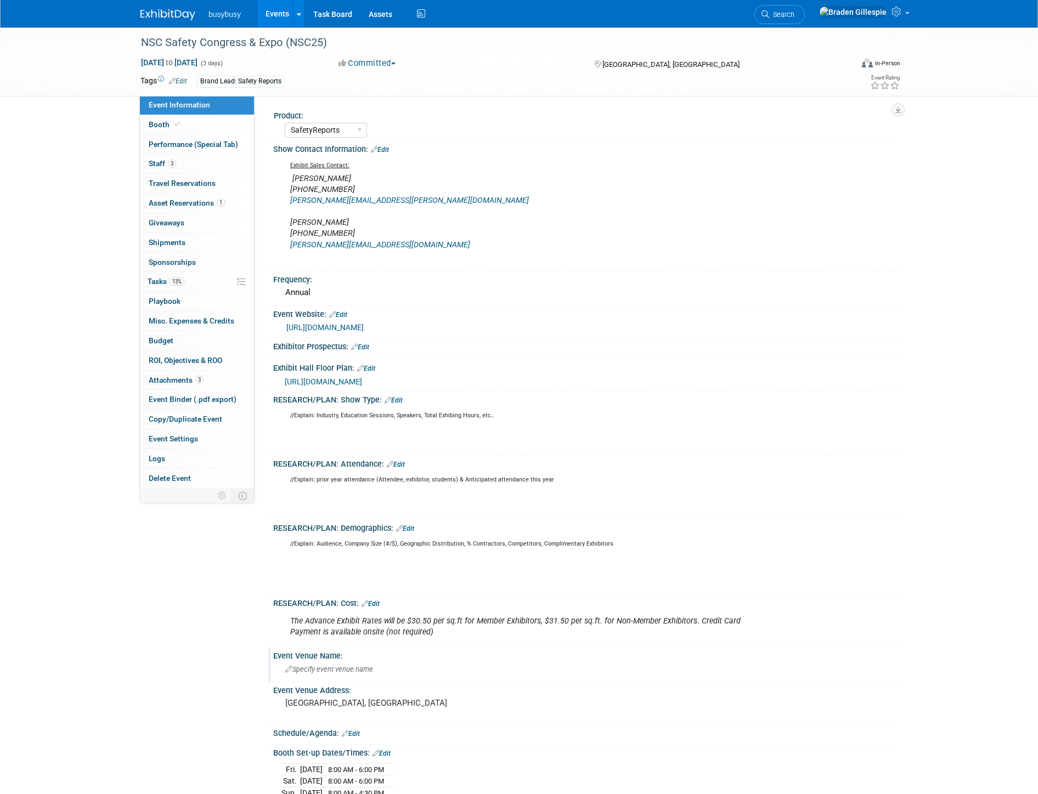
click at [413, 667] on div "Specify event venue name" at bounding box center [585, 669] width 608 height 17
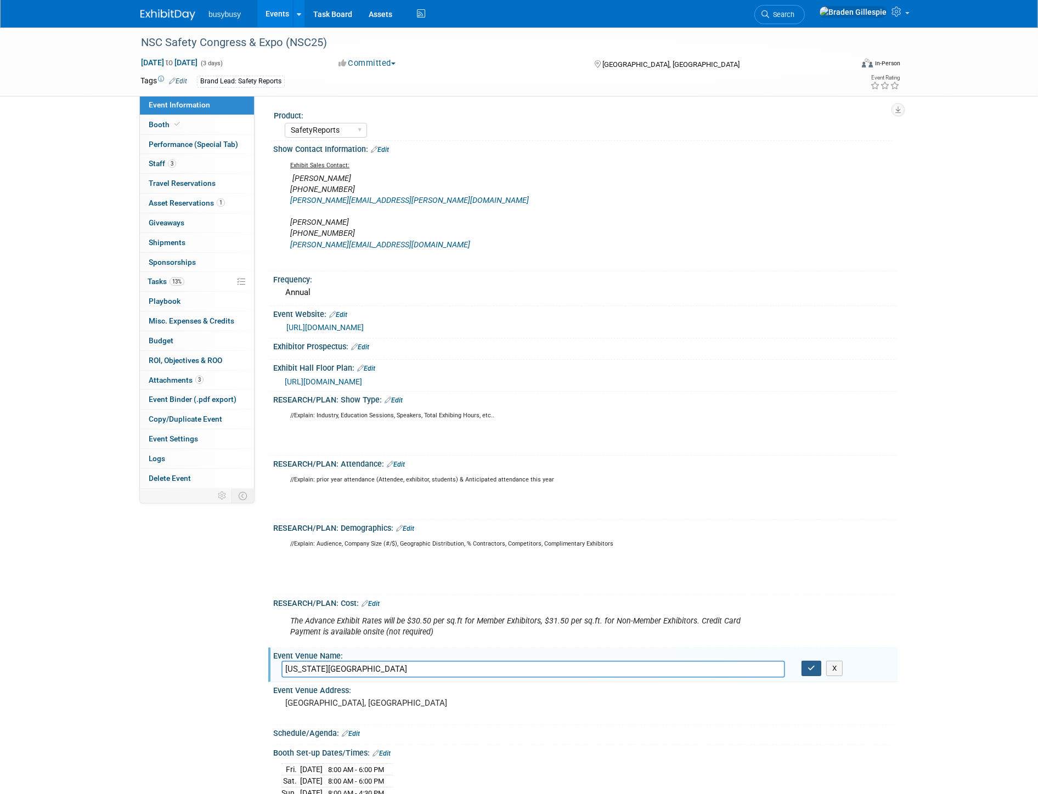
type input "Colorado Convention Center"
click at [816, 665] on button "button" at bounding box center [811, 668] width 20 height 15
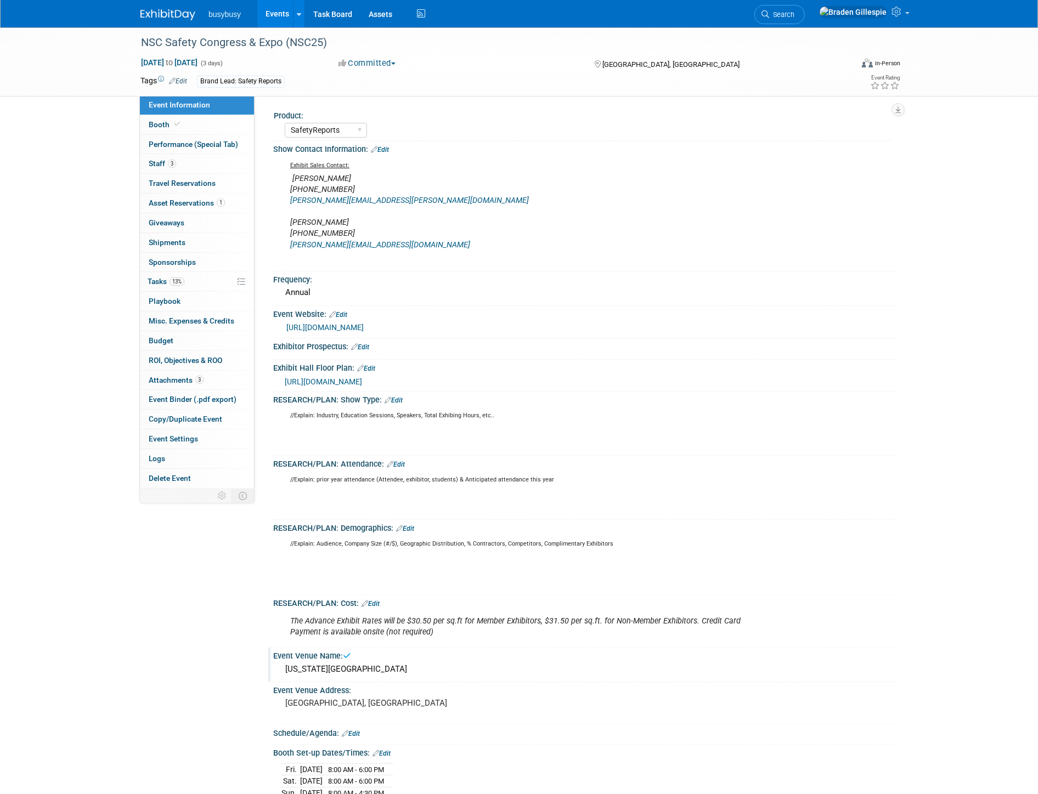
click at [364, 324] on link "https://congress.nsc.org/nsc2025/public/enter.aspx" at bounding box center [324, 327] width 77 height 9
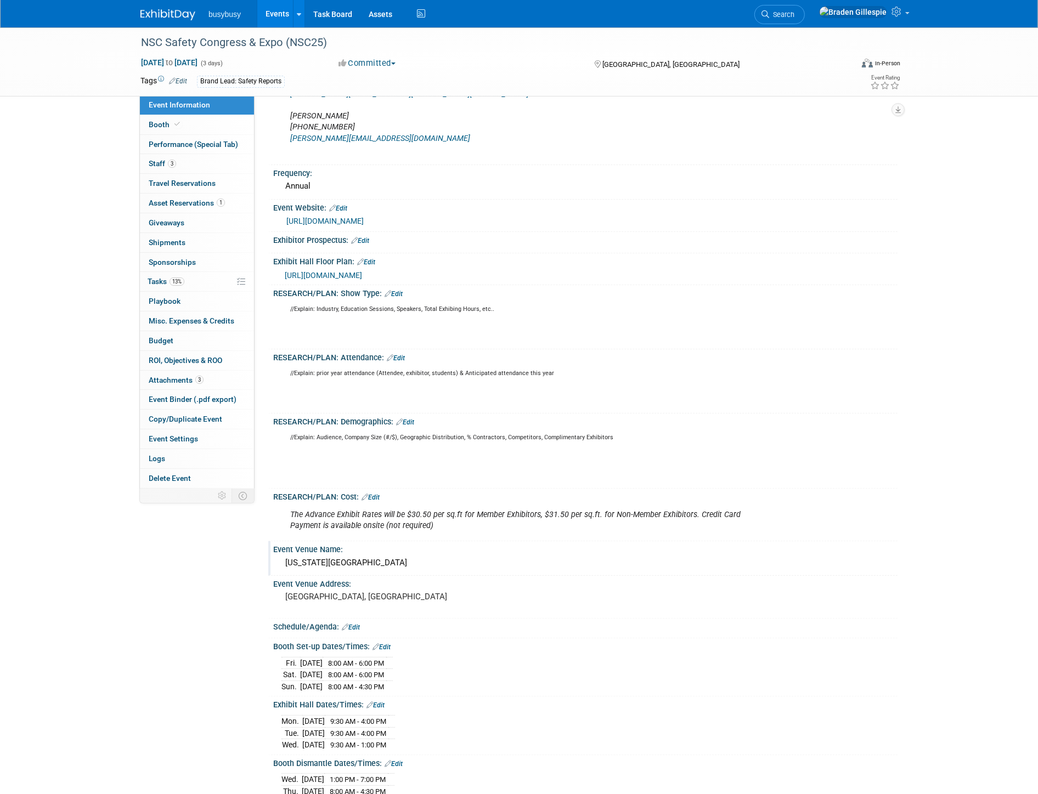
scroll to position [122, 0]
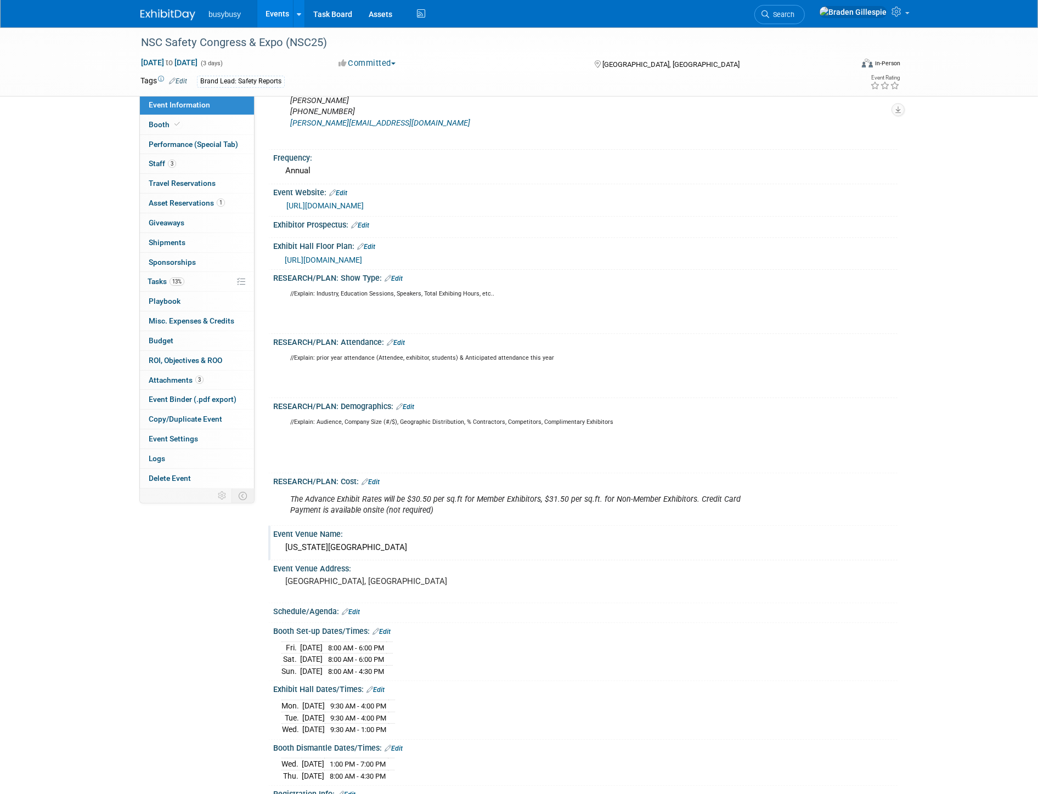
click at [161, 10] on img at bounding box center [167, 14] width 55 height 11
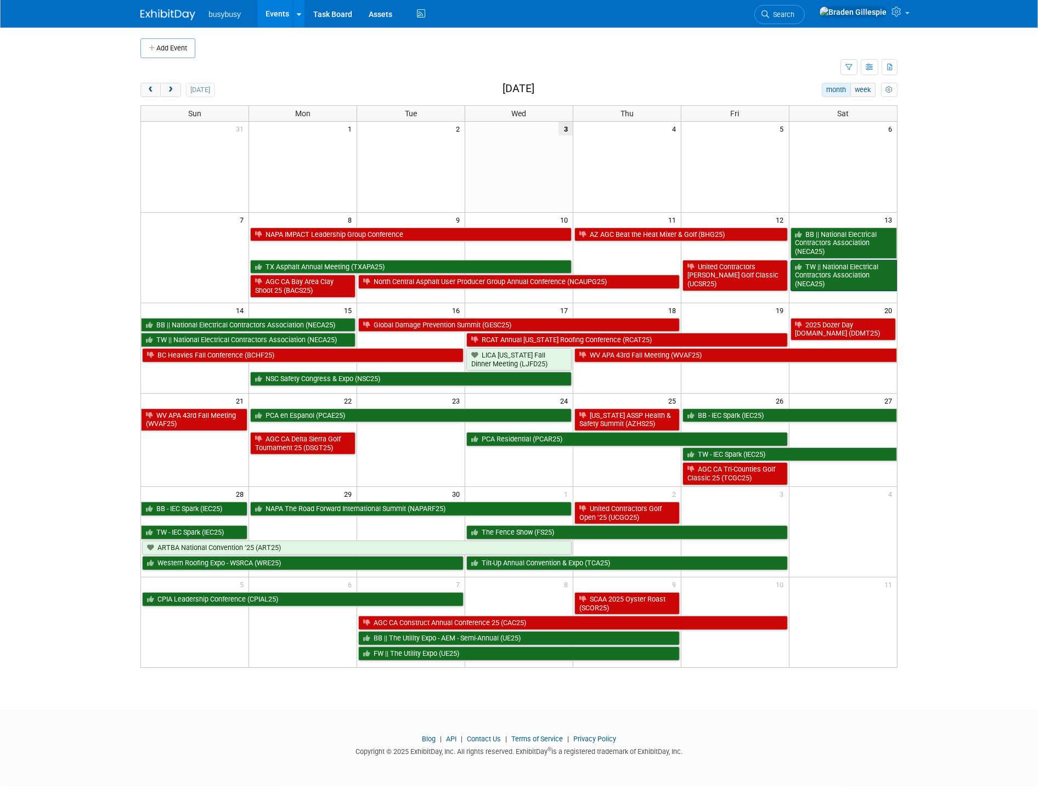
click at [825, 273] on link "TW || National Electrical Contractors Association (NECA25)" at bounding box center [843, 275] width 106 height 31
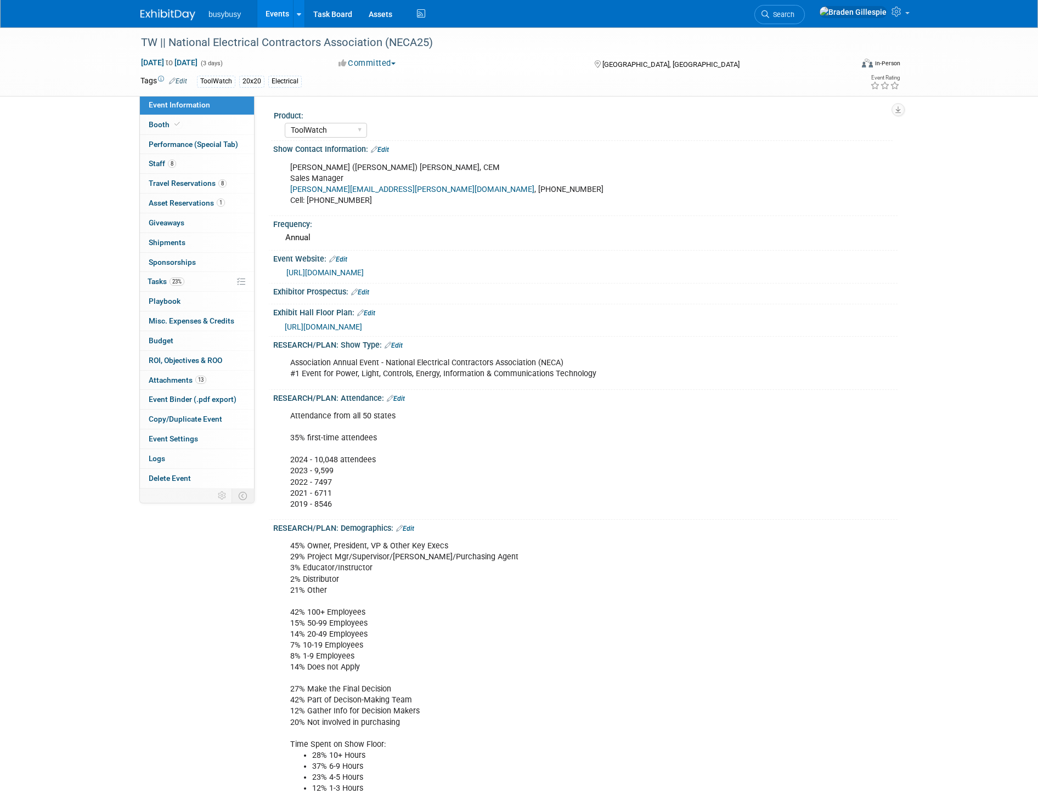
select select "ToolWatch"
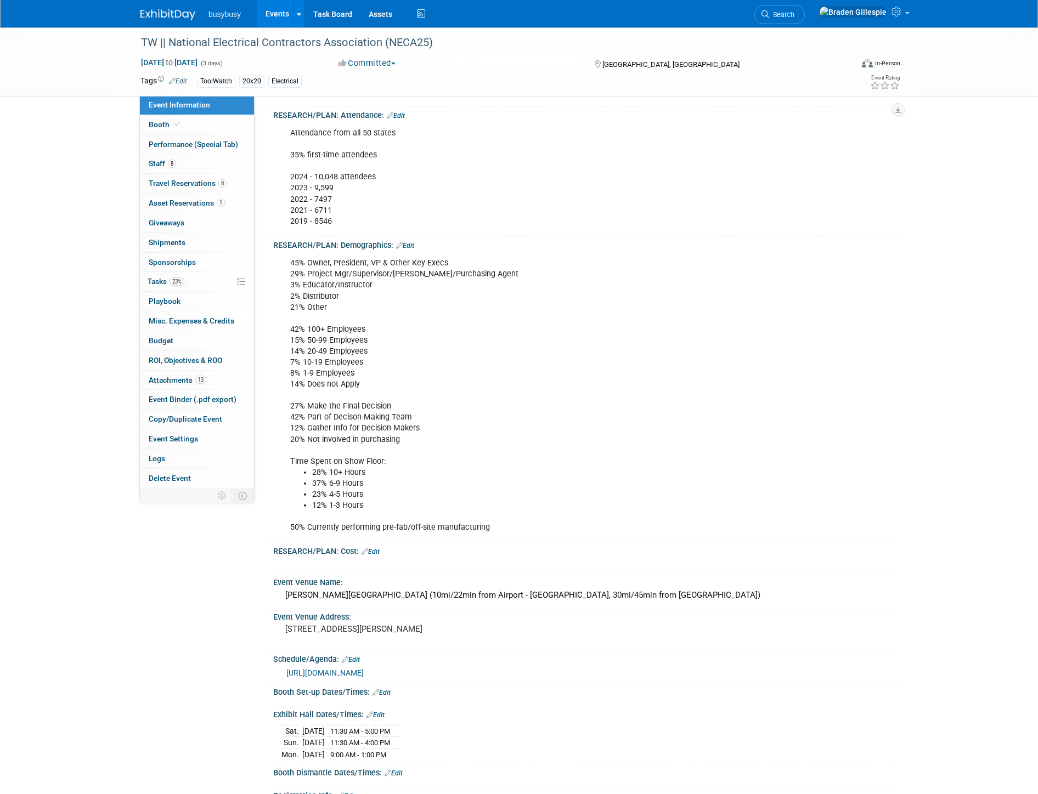
scroll to position [304, 0]
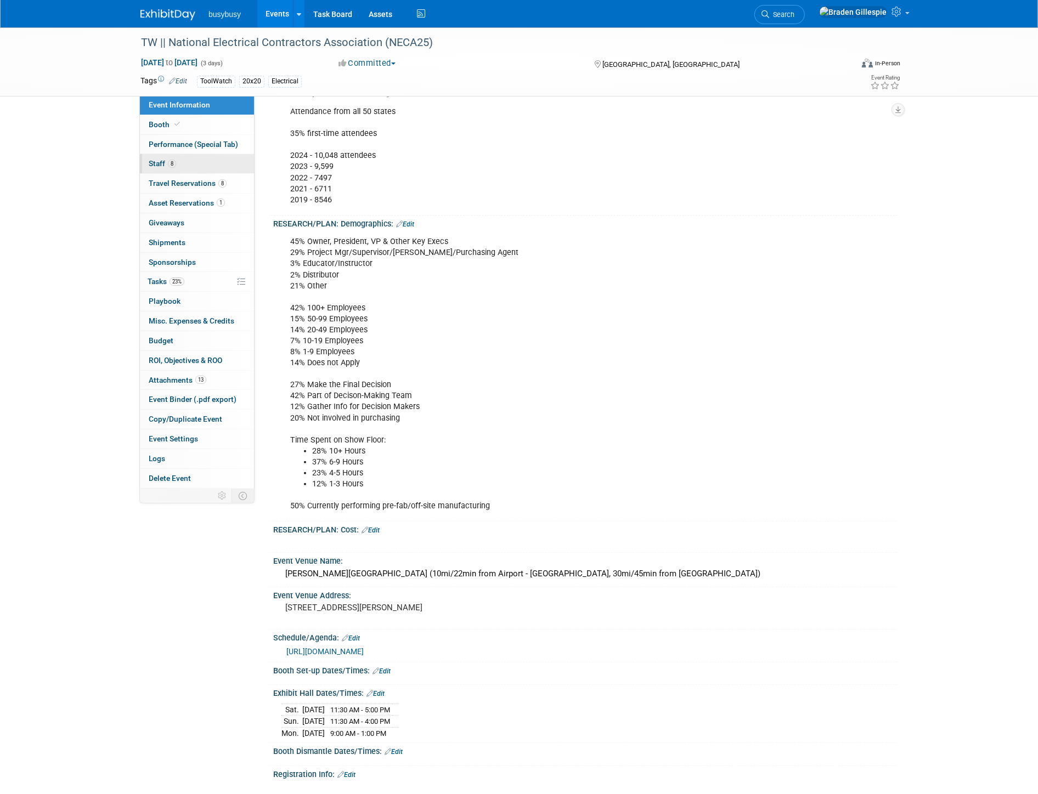
click at [196, 163] on link "8 Staff 8" at bounding box center [197, 163] width 114 height 19
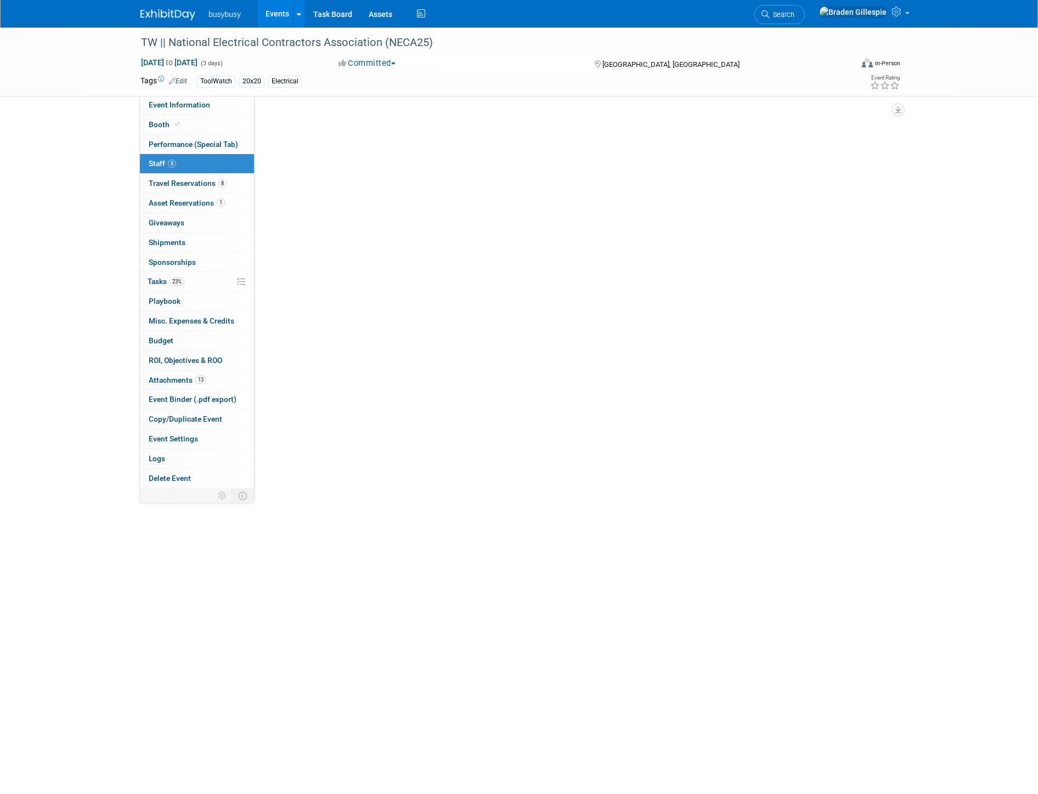
scroll to position [0, 0]
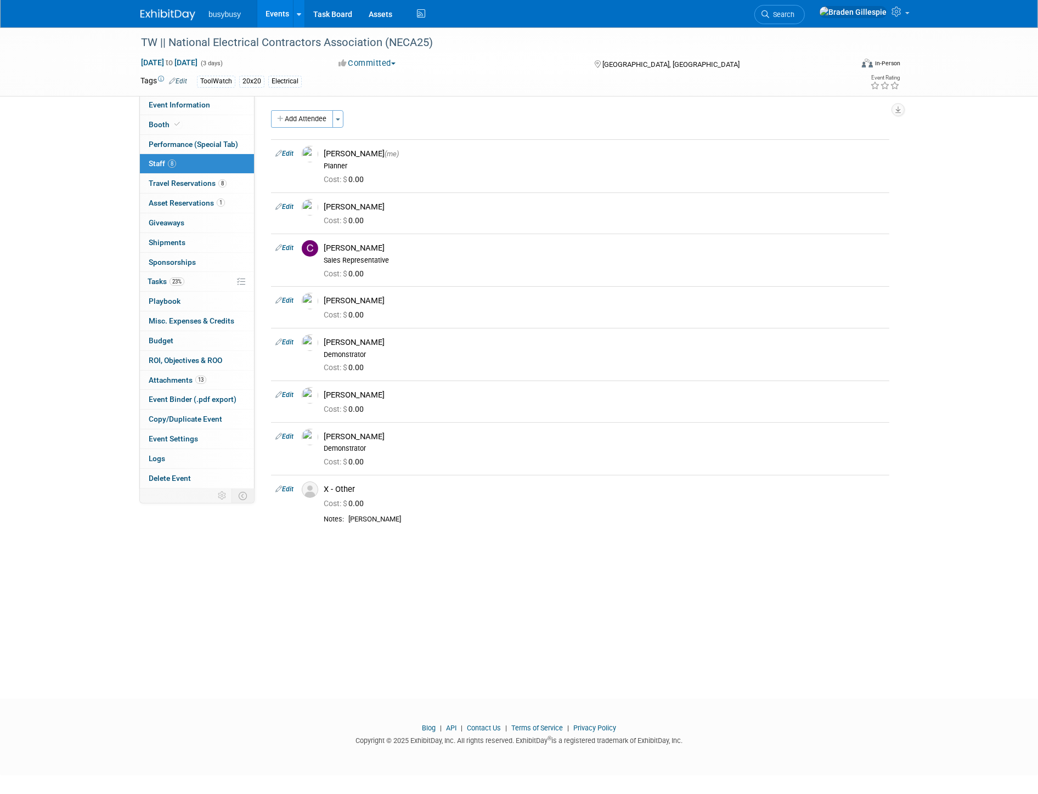
drag, startPoint x: 315, startPoint y: 118, endPoint x: 313, endPoint y: 124, distance: 6.9
click at [312, 118] on button "Add Attendee" at bounding box center [302, 119] width 62 height 18
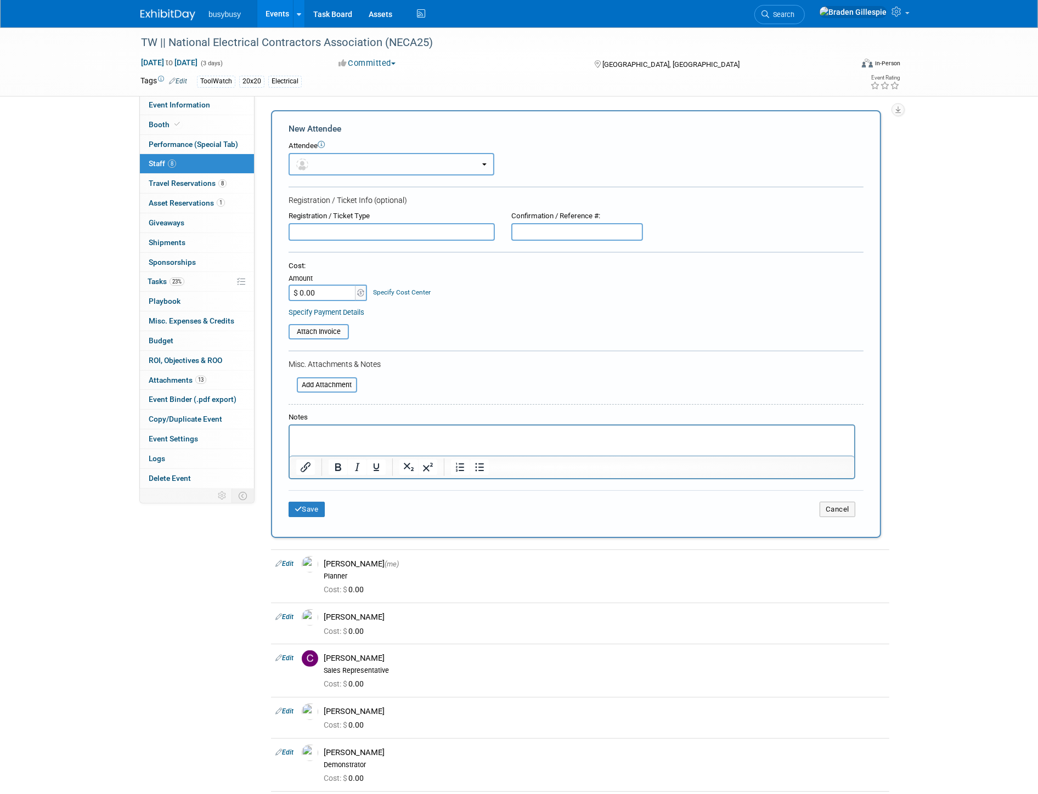
click at [331, 160] on button "button" at bounding box center [391, 164] width 206 height 22
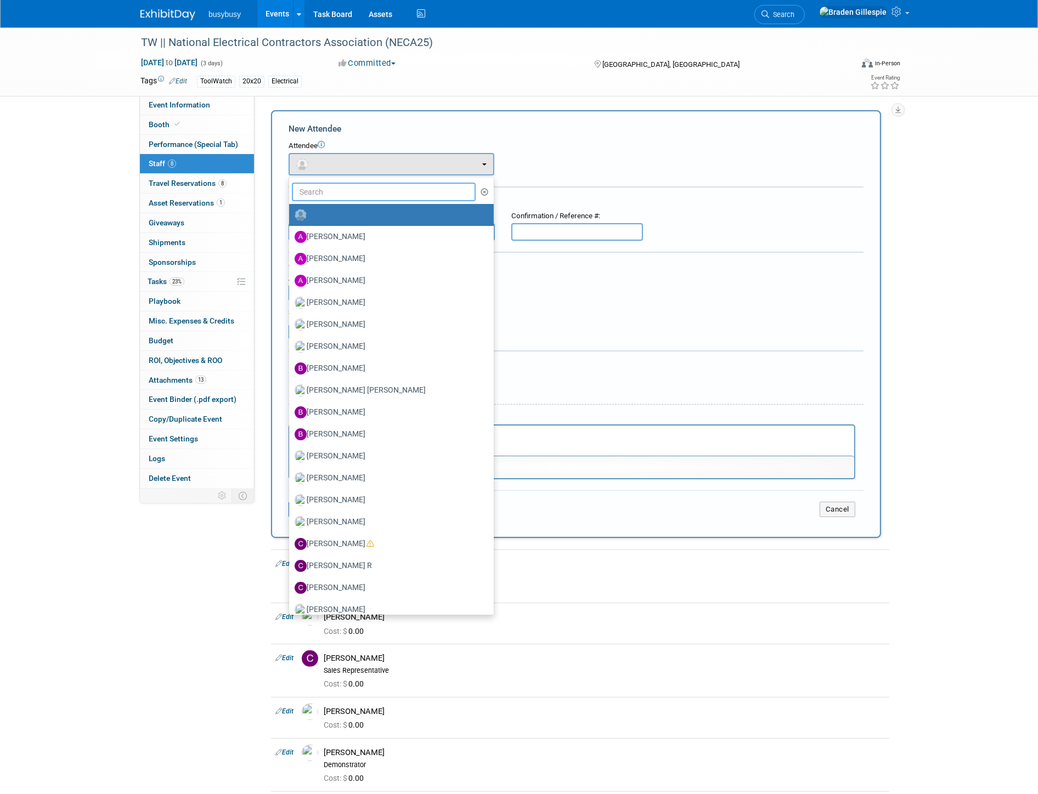
click at [333, 188] on input "text" at bounding box center [384, 192] width 184 height 19
type input "ama"
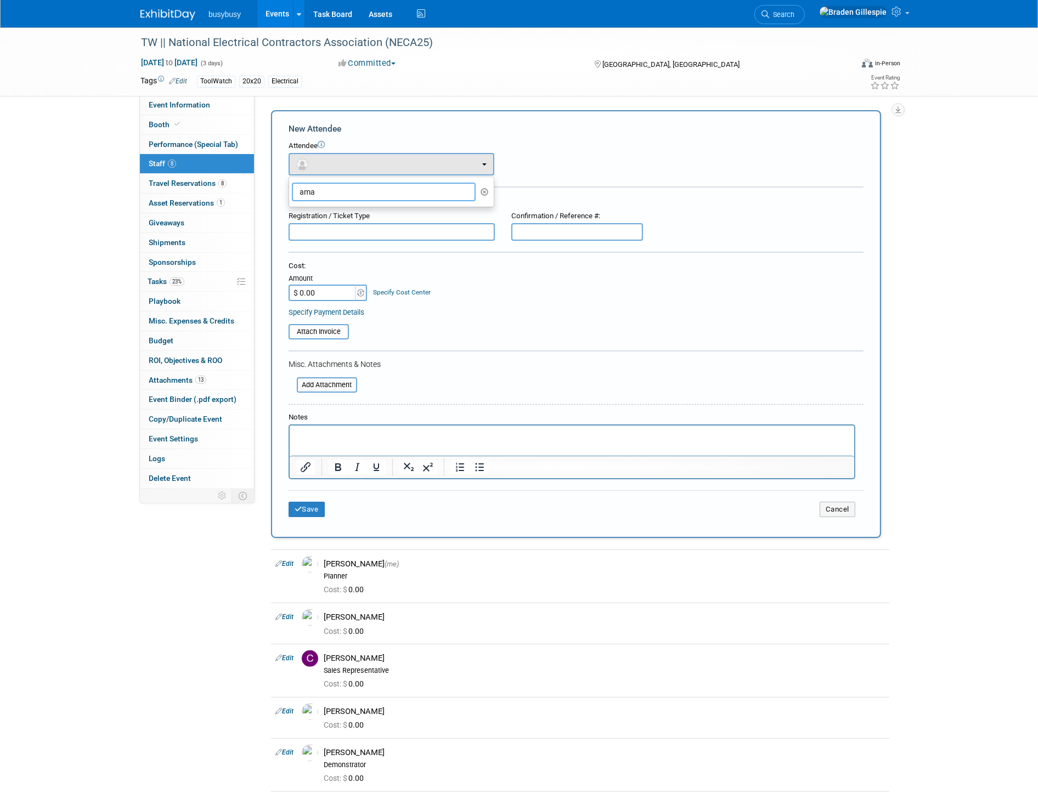
click at [360, 190] on input "ama" at bounding box center [384, 192] width 184 height 19
click at [567, 154] on div "Attendee <img src="[URL][DOMAIN_NAME]" style="width: 22px; height: 22px; border…" at bounding box center [575, 158] width 575 height 35
click at [837, 502] on button "Cancel" at bounding box center [837, 509] width 36 height 15
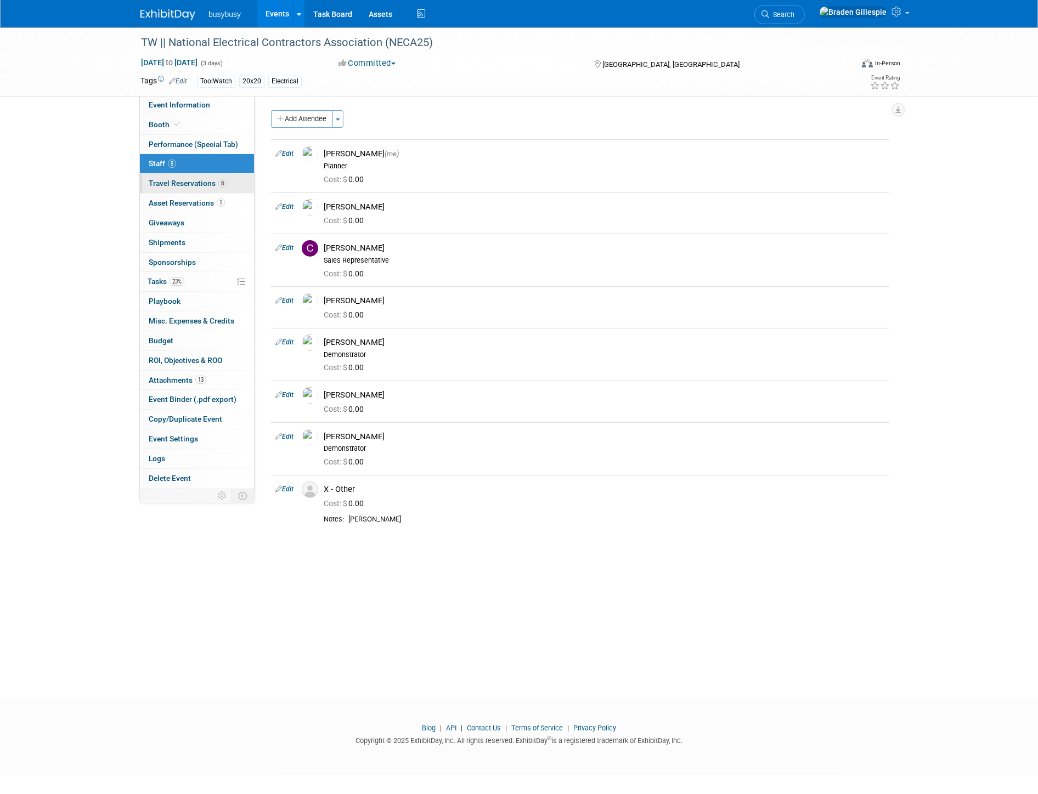
click at [208, 183] on span "Travel Reservations 8" at bounding box center [188, 183] width 78 height 9
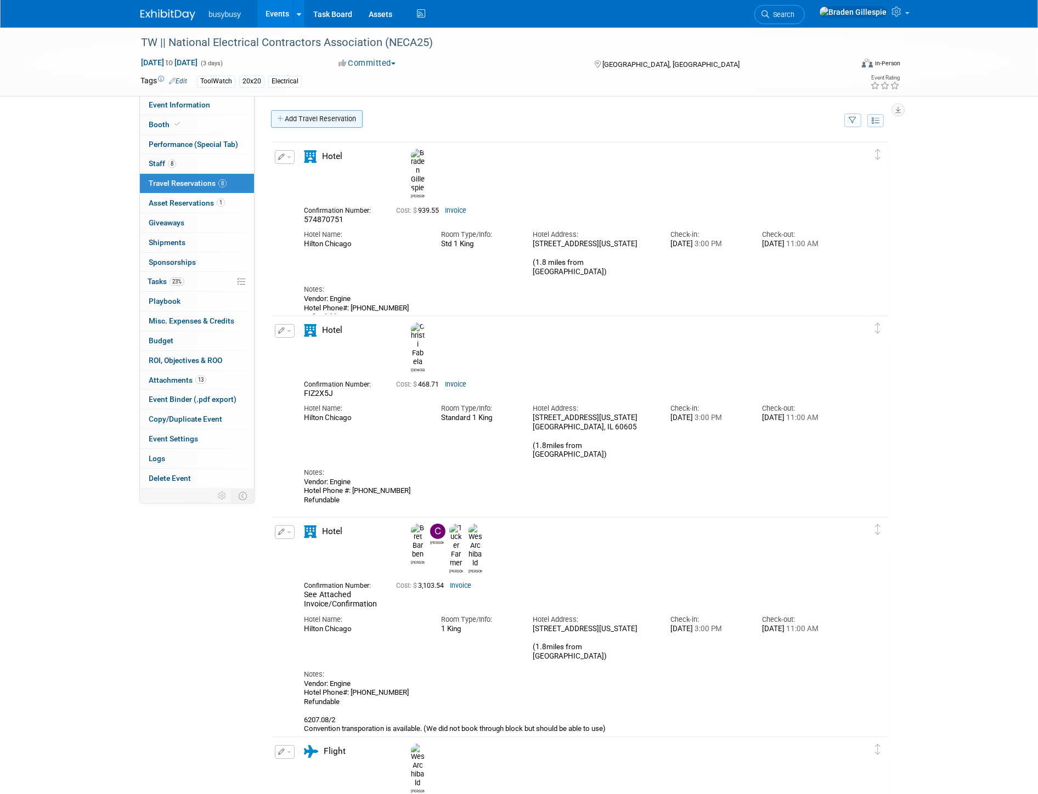
click at [292, 122] on link "Add Travel Reservation" at bounding box center [317, 119] width 92 height 18
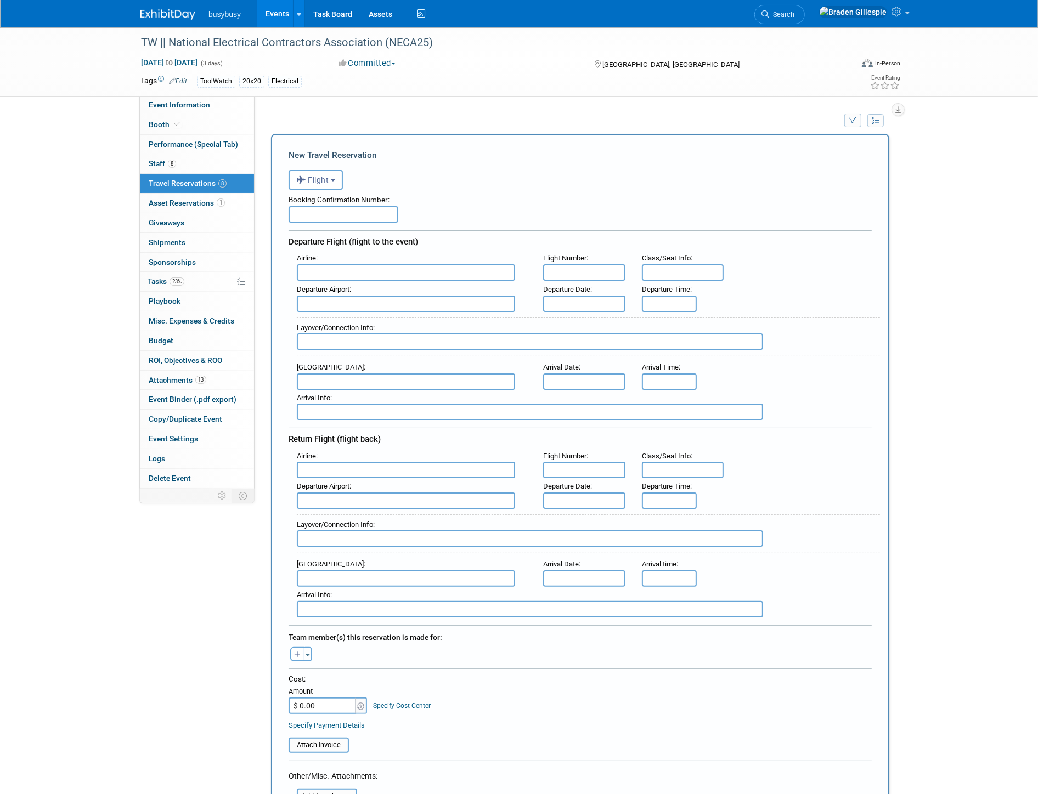
click at [339, 214] on input "text" at bounding box center [343, 214] width 110 height 16
paste input "#GM2VG9"
type input "#GM2VG9"
click at [346, 268] on input "text" at bounding box center [406, 272] width 218 height 16
click at [339, 305] on span "Delta Air Lines (DAL)" at bounding box center [411, 309] width 228 height 18
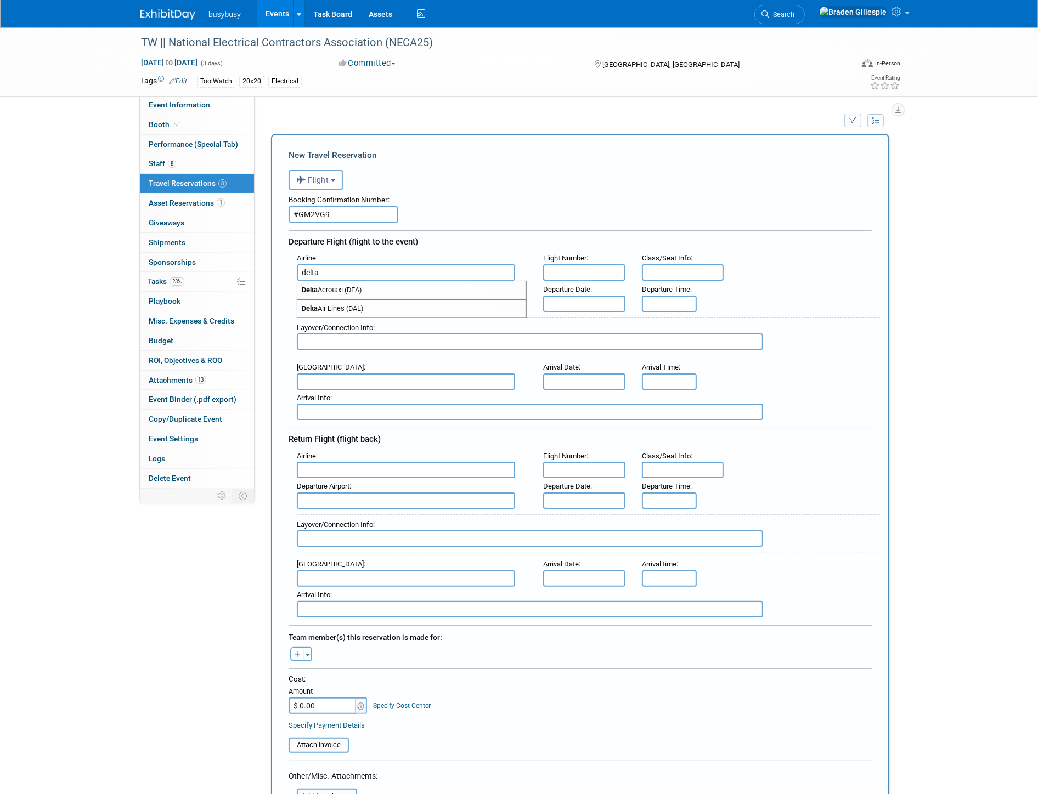
type input "Delta Air Lines (DAL)"
click at [343, 466] on div "Airline : Flight Number : Class/Seat Info :" at bounding box center [579, 532] width 583 height 169
click at [343, 463] on input "text" at bounding box center [406, 470] width 218 height 16
click at [346, 497] on span "Delta Air Lines (DAL)" at bounding box center [411, 506] width 228 height 18
type input "Delta Air Lines (DAL)"
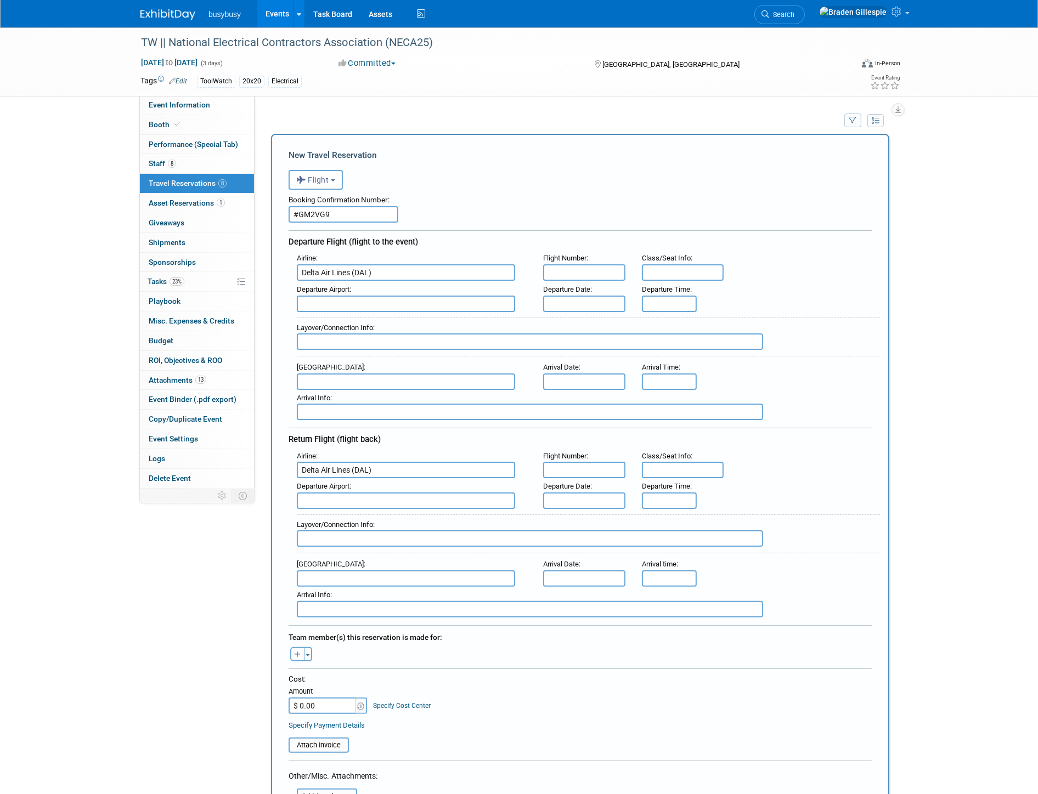
click at [368, 301] on input "text" at bounding box center [406, 304] width 218 height 16
drag, startPoint x: 363, startPoint y: 311, endPoint x: 356, endPoint y: 325, distance: 15.0
click at [360, 314] on span "TLH - [GEOGRAPHIC_DATA]" at bounding box center [411, 322] width 228 height 18
type input "TLH - [GEOGRAPHIC_DATA]"
click at [353, 373] on input "text" at bounding box center [406, 381] width 218 height 16
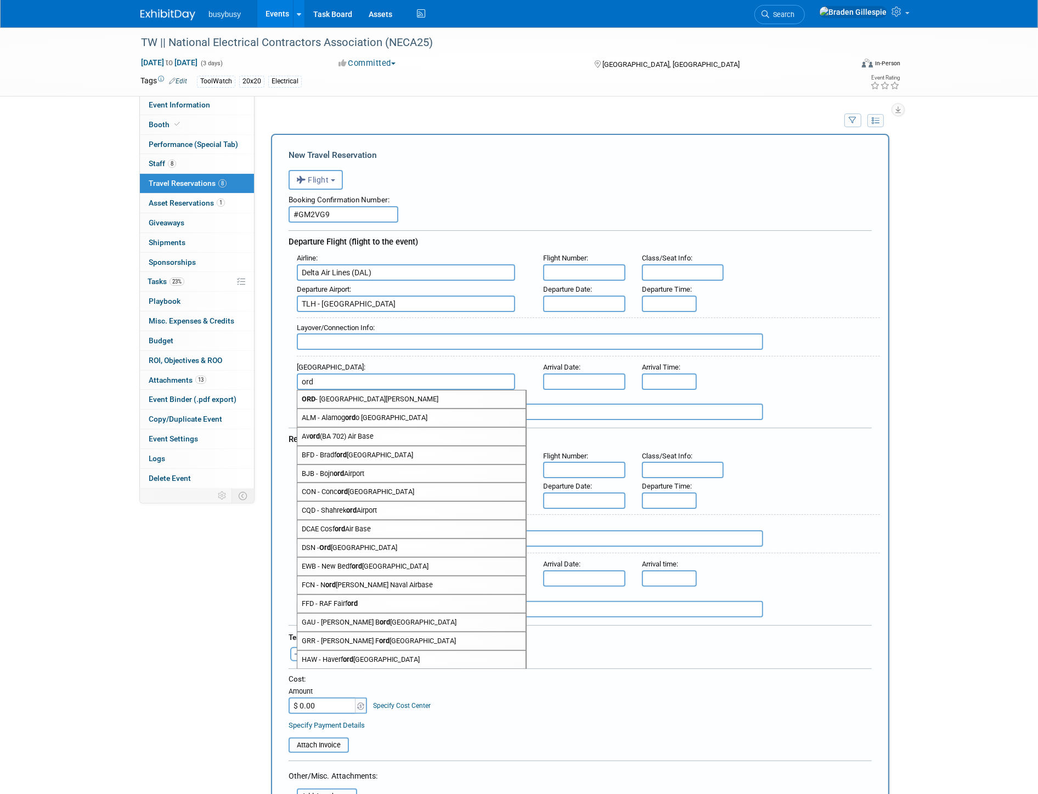
click at [349, 390] on span "ORD - [GEOGRAPHIC_DATA][PERSON_NAME]" at bounding box center [411, 399] width 228 height 18
type input "ORD - Chicago O&#39;[GEOGRAPHIC_DATA]"
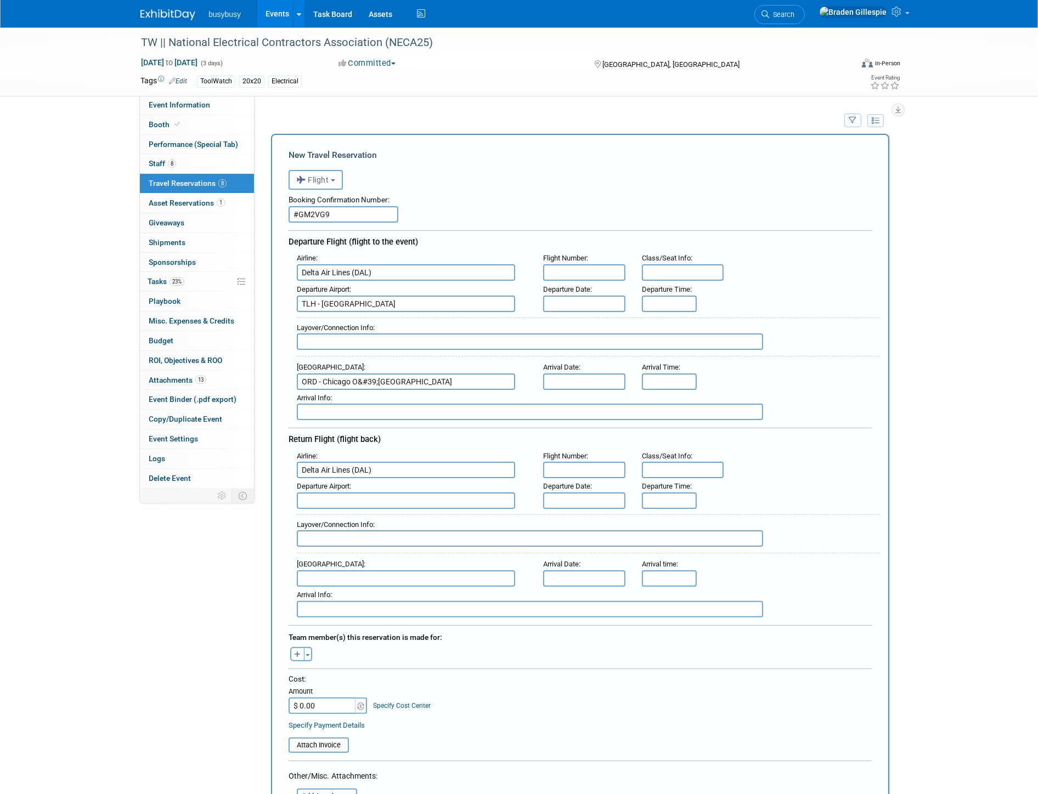
click at [338, 494] on input "text" at bounding box center [406, 501] width 218 height 16
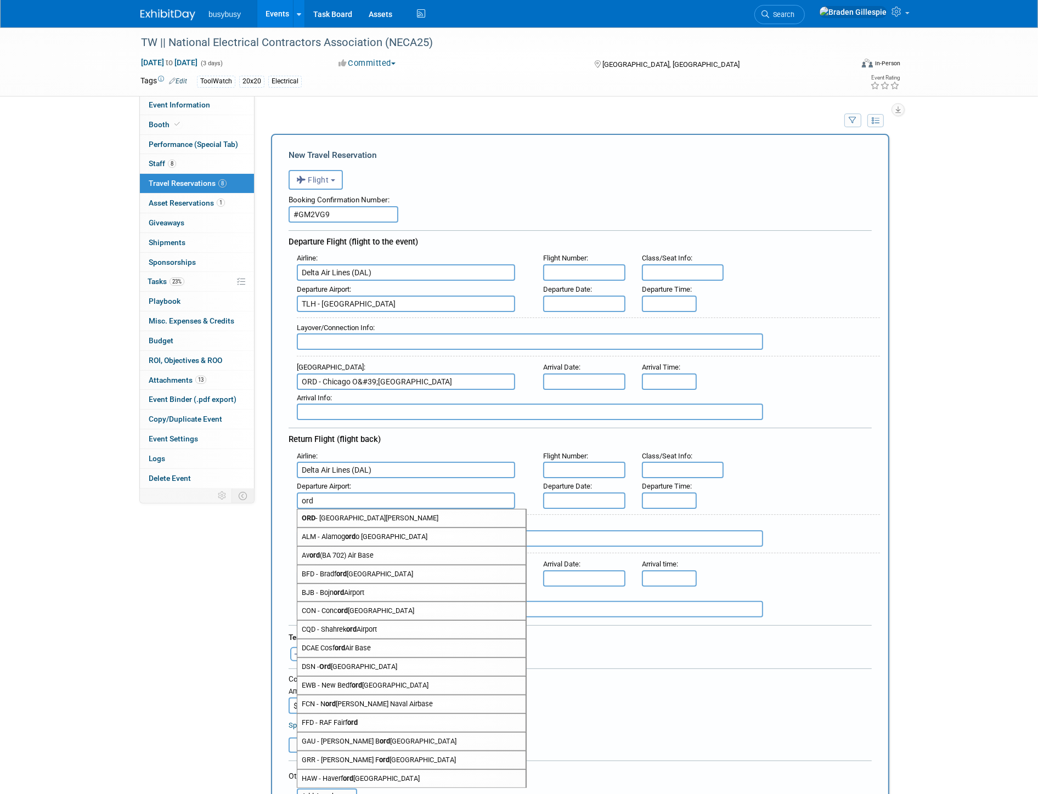
click at [336, 510] on span "ORD - [GEOGRAPHIC_DATA][PERSON_NAME]" at bounding box center [411, 519] width 228 height 18
type input "ORD - Chicago O&#39;[GEOGRAPHIC_DATA]"
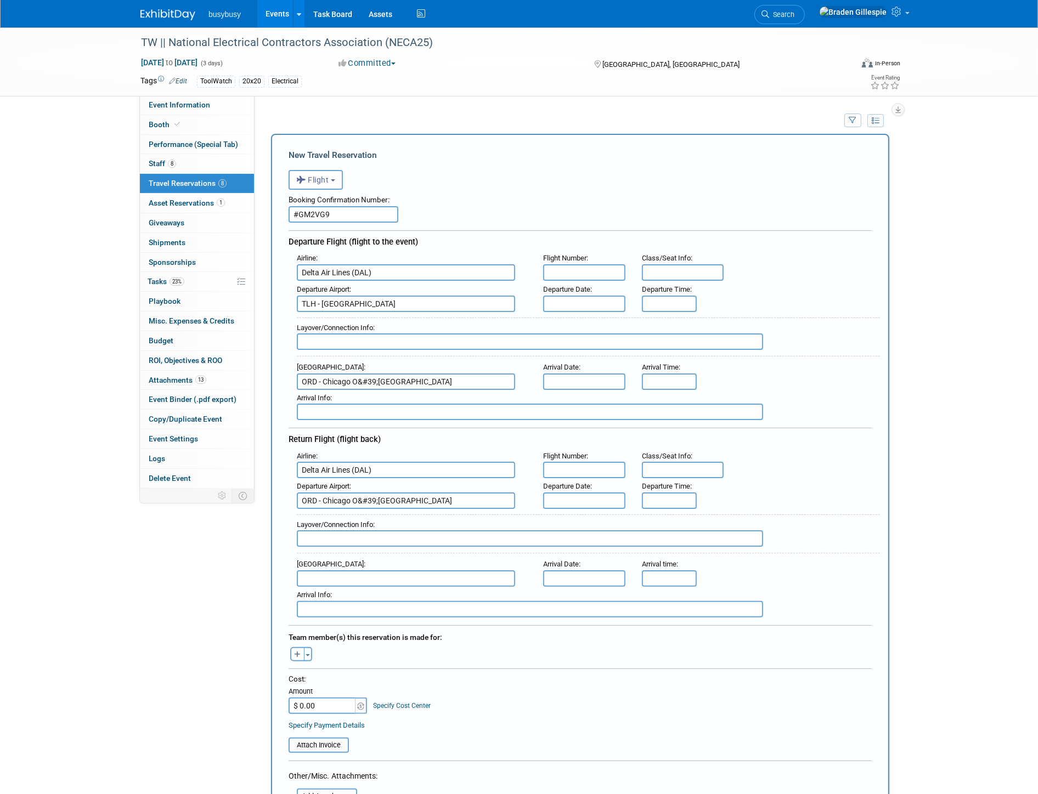
click at [336, 570] on input "text" at bounding box center [406, 578] width 218 height 16
click at [320, 587] on span "TLH - [GEOGRAPHIC_DATA]" at bounding box center [411, 596] width 228 height 18
type input "TLH - [GEOGRAPHIC_DATA]"
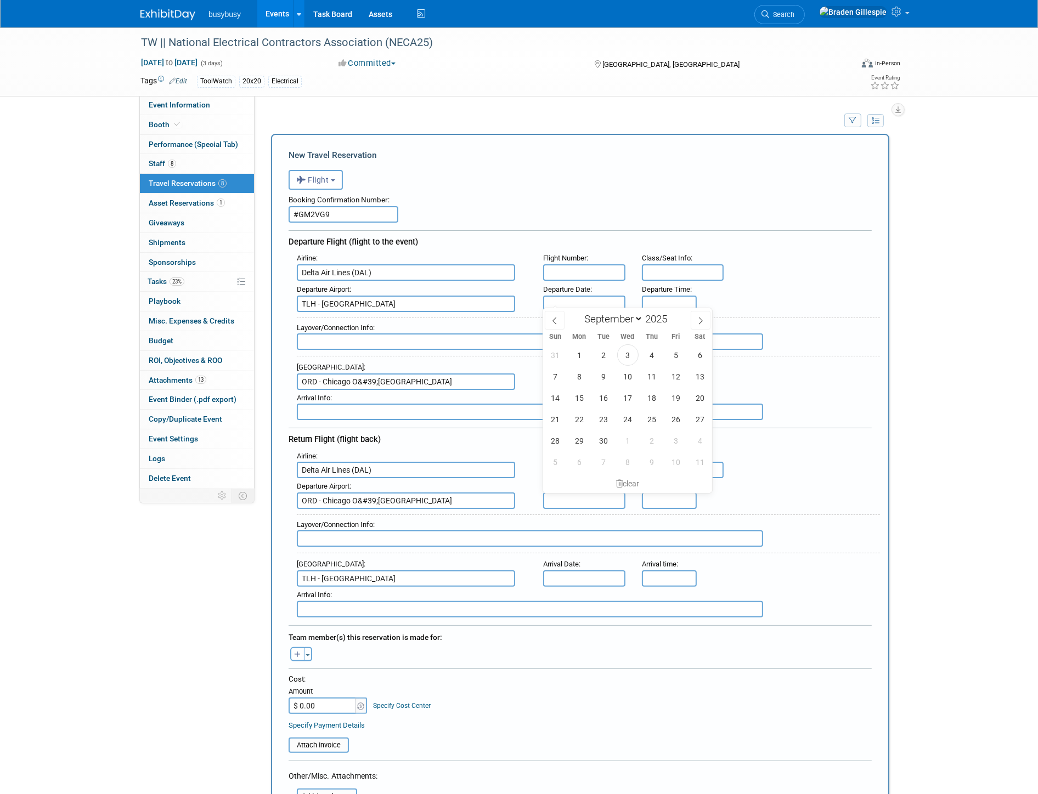
click at [565, 298] on input "text" at bounding box center [584, 304] width 82 height 16
click at [676, 381] on span "12" at bounding box center [675, 376] width 21 height 21
type input "[DATE]"
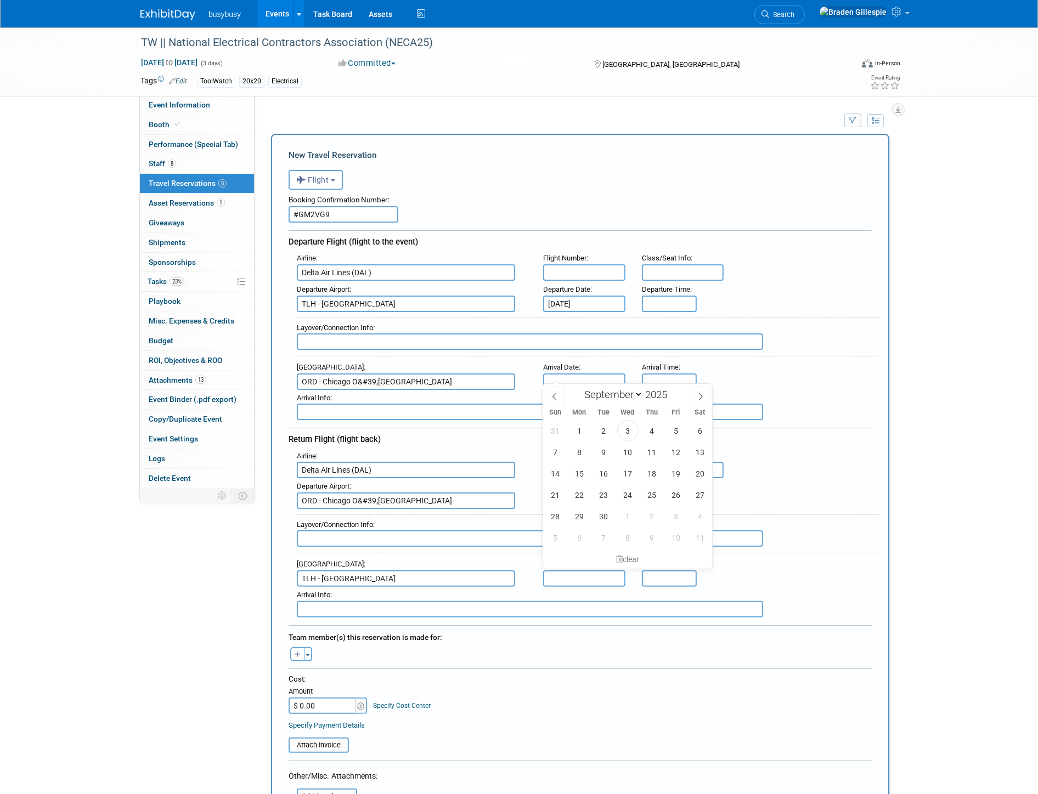
drag, startPoint x: 587, startPoint y: 381, endPoint x: 600, endPoint y: 399, distance: 22.5
click at [587, 380] on body "busybusy Events Add Event Bulk Upload Events Shareable Event Boards Recently Vi…" at bounding box center [519, 397] width 1038 height 794
click at [668, 452] on span "12" at bounding box center [675, 451] width 21 height 21
type input "[DATE]"
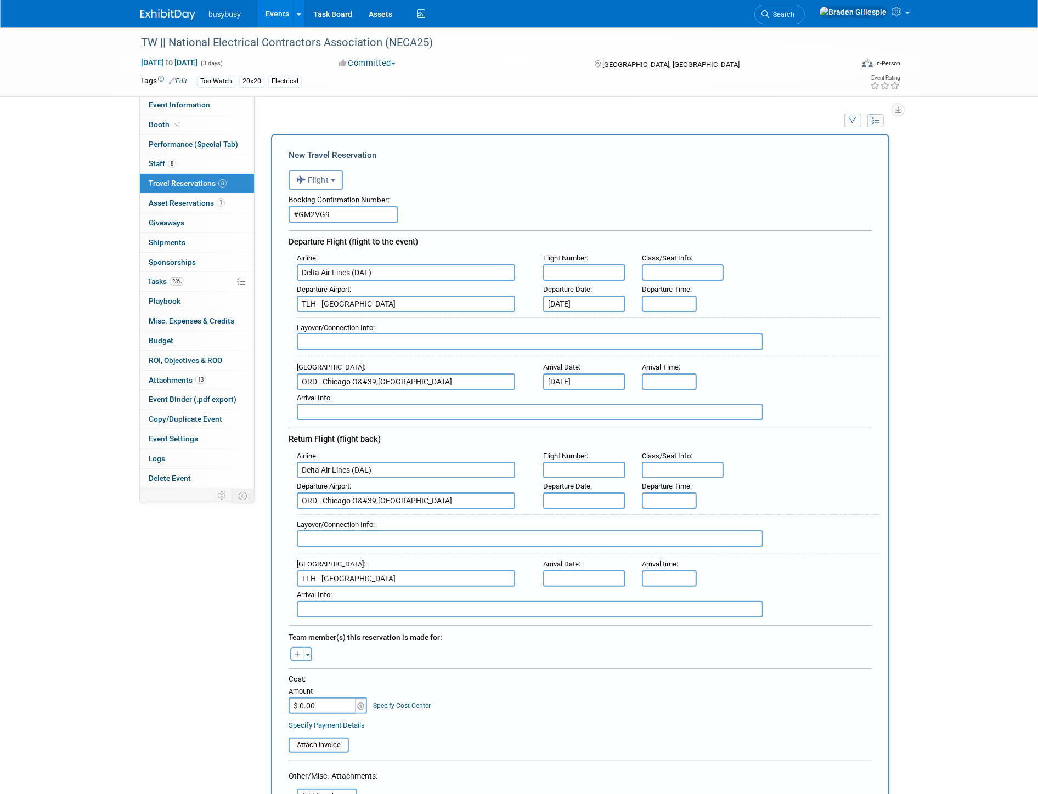
click at [602, 493] on input "text" at bounding box center [584, 501] width 82 height 16
click at [587, 587] on span "15" at bounding box center [579, 588] width 21 height 21
type input "[DATE]"
click at [585, 558] on div "Arrival Date :" at bounding box center [584, 564] width 82 height 12
click at [584, 570] on input "text" at bounding box center [584, 578] width 82 height 16
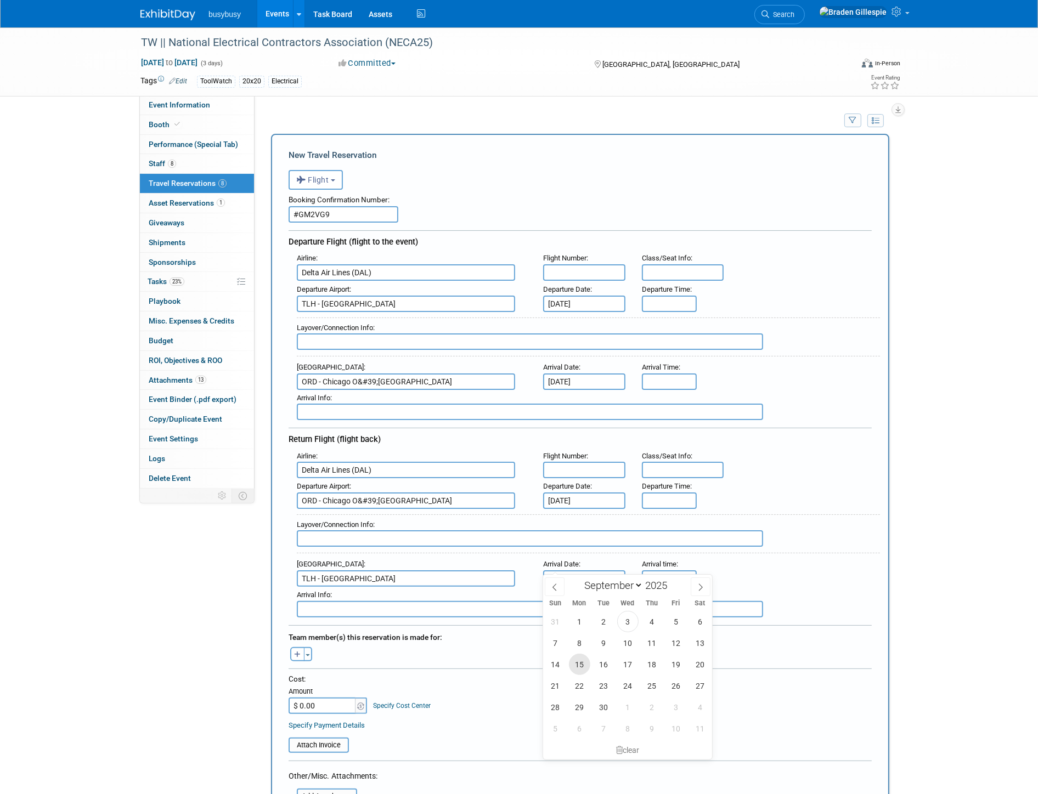
click at [581, 664] on span "15" at bounding box center [579, 664] width 21 height 21
type input "[DATE]"
type input "$ 546.37"
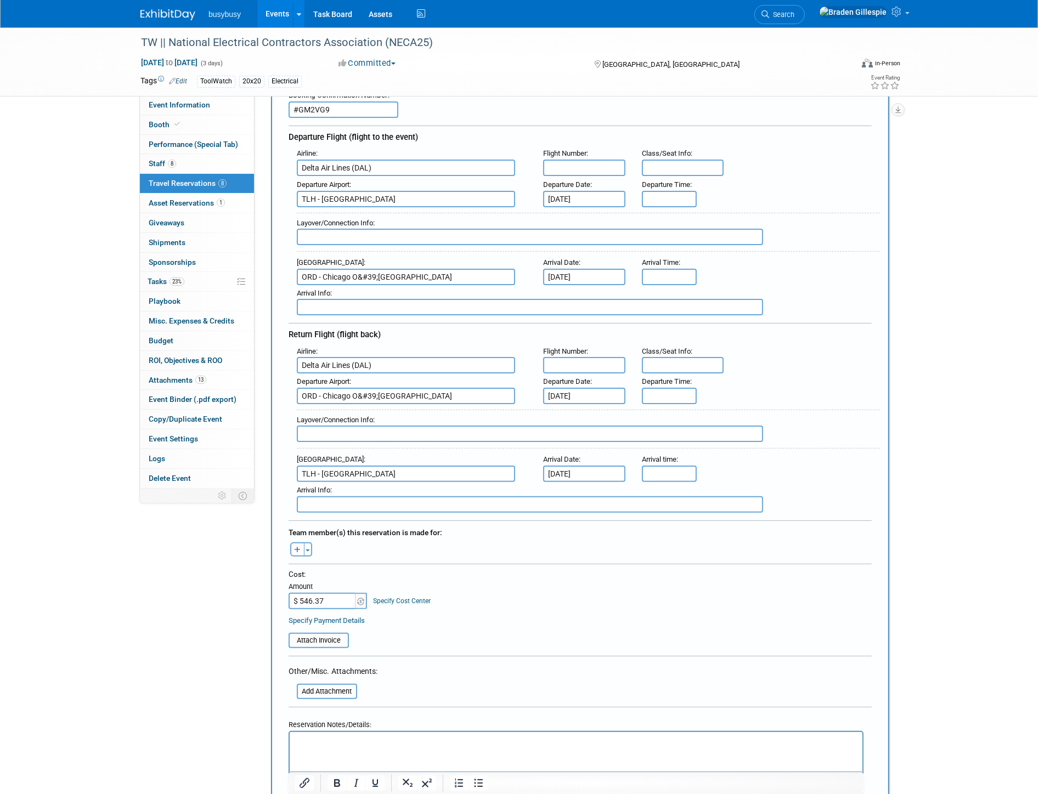
scroll to position [122, 0]
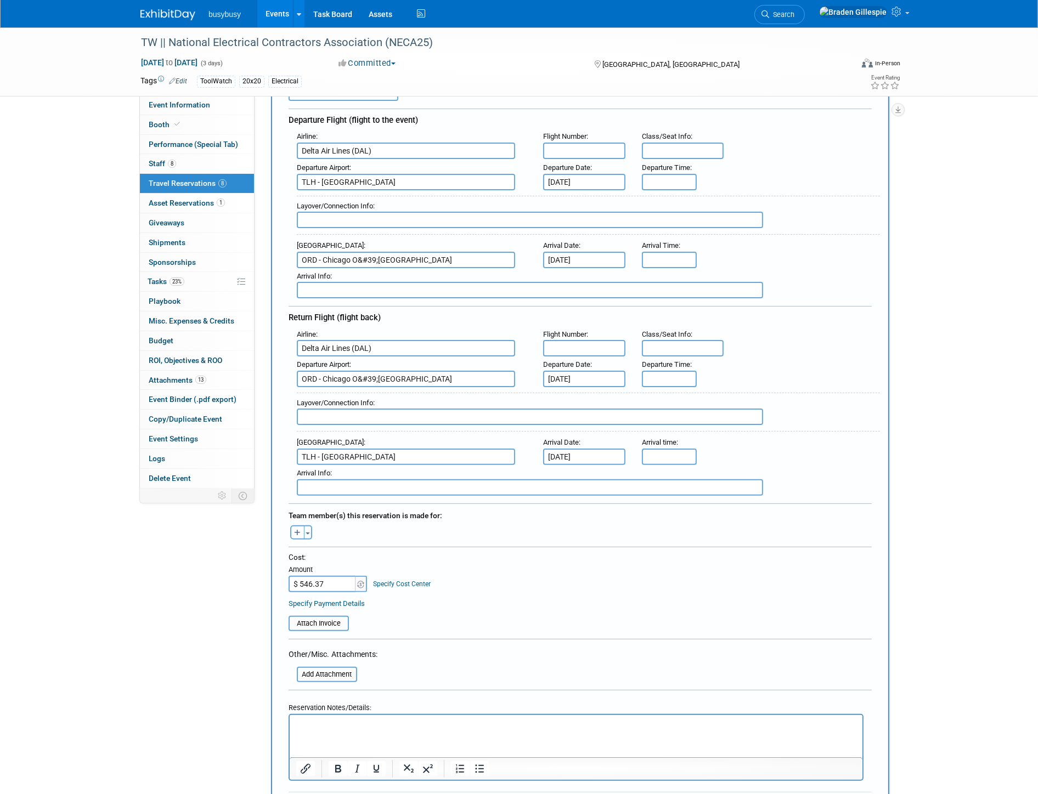
click at [344, 728] on html at bounding box center [575, 723] width 573 height 16
click at [333, 617] on input "file" at bounding box center [282, 623] width 131 height 13
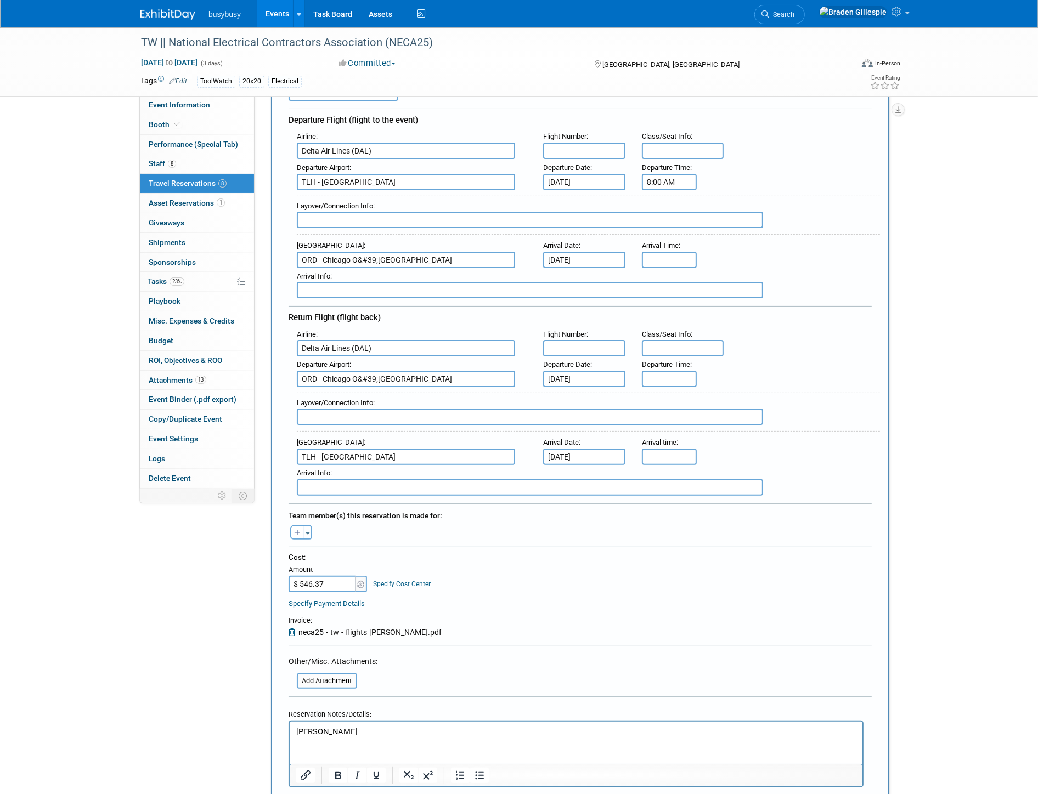
click at [662, 174] on input "8:00 AM" at bounding box center [669, 182] width 55 height 16
drag, startPoint x: 677, startPoint y: 178, endPoint x: 527, endPoint y: 189, distance: 150.1
click at [527, 189] on div "Airline : Delta Air Lines (DAL) Flight Number : Class/Seat Info : Departure Air…" at bounding box center [579, 213] width 583 height 170
type input "5:12 PM"
click at [682, 254] on input "8:00 AM" at bounding box center [669, 260] width 55 height 16
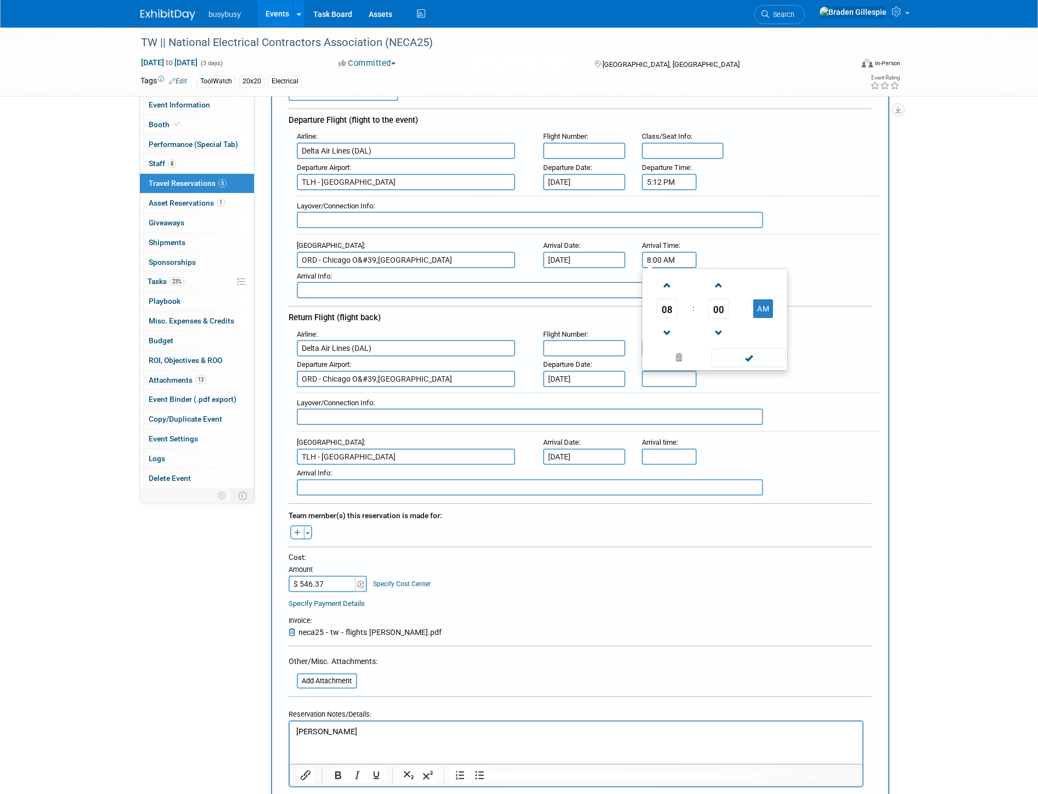
drag, startPoint x: 682, startPoint y: 254, endPoint x: 590, endPoint y: 255, distance: 92.7
click at [590, 255] on div "Arrival Airport : ORD - Chicago O&#39;[GEOGRAPHIC_DATA] Arrival Date : [DATE] A…" at bounding box center [583, 252] width 591 height 31
type input "9:25 PM"
drag, startPoint x: 503, startPoint y: 214, endPoint x: 496, endPoint y: 214, distance: 7.1
click at [498, 214] on input "text" at bounding box center [530, 220] width 466 height 16
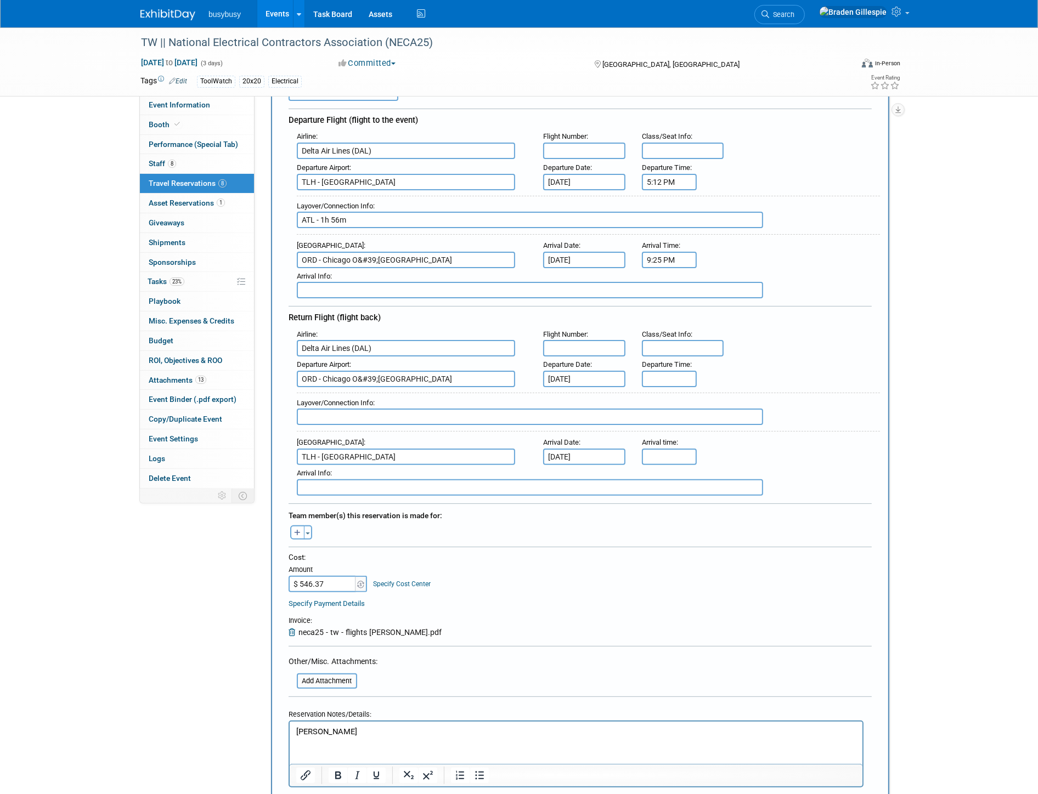
type input "ATL - 1h 56m"
click at [654, 160] on div "Departure Time : 5:12 PM" at bounding box center [667, 175] width 69 height 31
click at [656, 150] on input "text" at bounding box center [683, 151] width 82 height 16
type input "23C, 30C"
click at [612, 150] on input "text" at bounding box center [584, 151] width 82 height 16
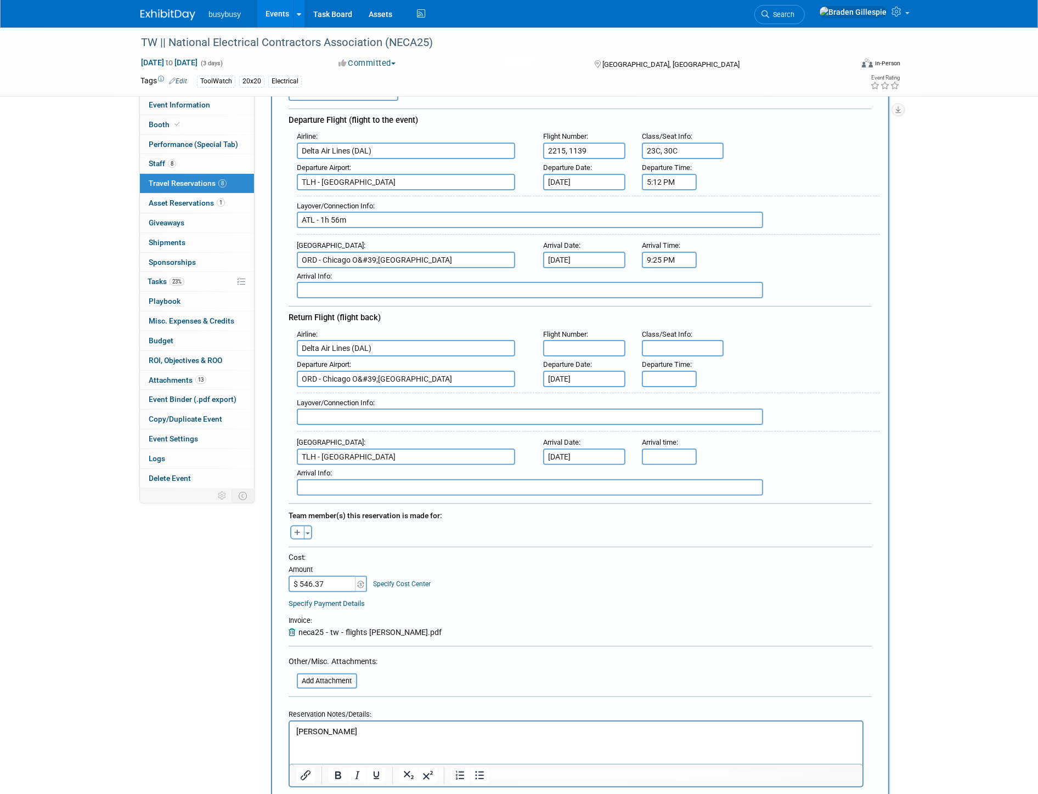
type input "2215, 1139"
click at [654, 371] on input "5:00 PM" at bounding box center [669, 379] width 55 height 16
drag, startPoint x: 675, startPoint y: 366, endPoint x: 592, endPoint y: 366, distance: 82.3
click at [592, 368] on div "Departure Airport : ORD - Chicago O&#39;[GEOGRAPHIC_DATA] Departure Date : [DAT…" at bounding box center [583, 371] width 591 height 31
type input "5:31 PM"
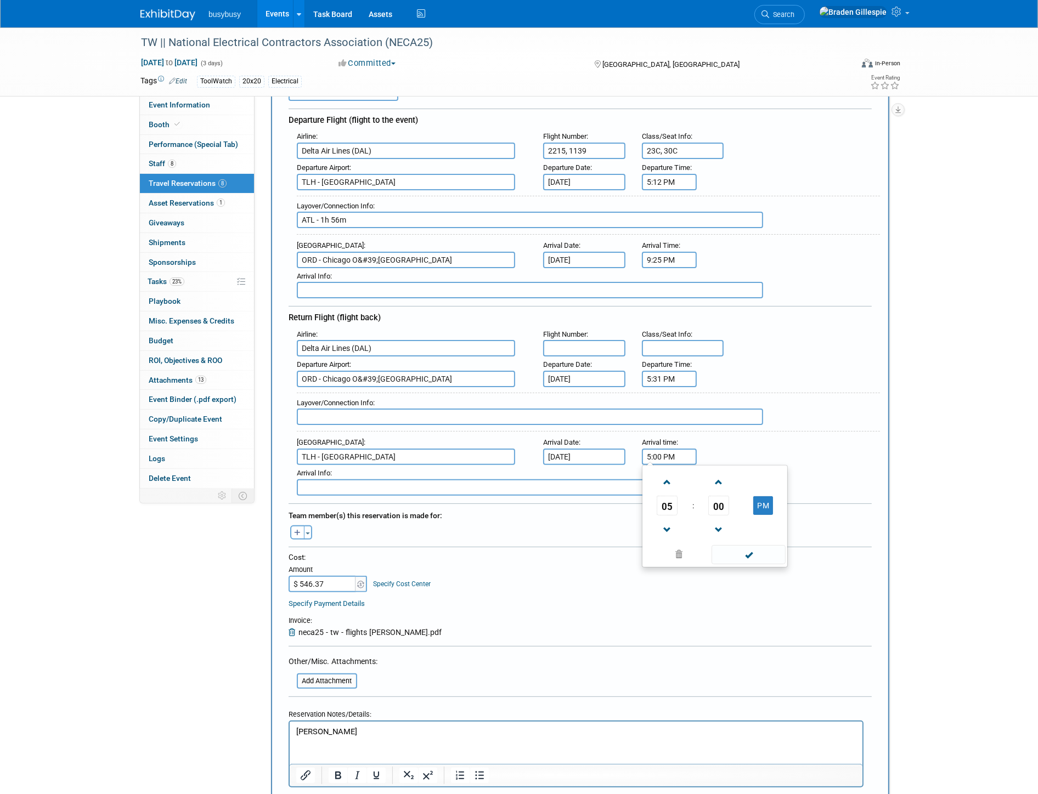
click at [677, 449] on input "5:00 PM" at bounding box center [669, 457] width 55 height 16
drag, startPoint x: 676, startPoint y: 442, endPoint x: 613, endPoint y: 443, distance: 63.1
click at [614, 441] on div "Arrival Airport : [GEOGRAPHIC_DATA] - [GEOGRAPHIC_DATA] Arrival Date : [DATE] A…" at bounding box center [583, 449] width 591 height 31
type input "10:36 PM"
click at [694, 346] on input "text" at bounding box center [683, 348] width 82 height 16
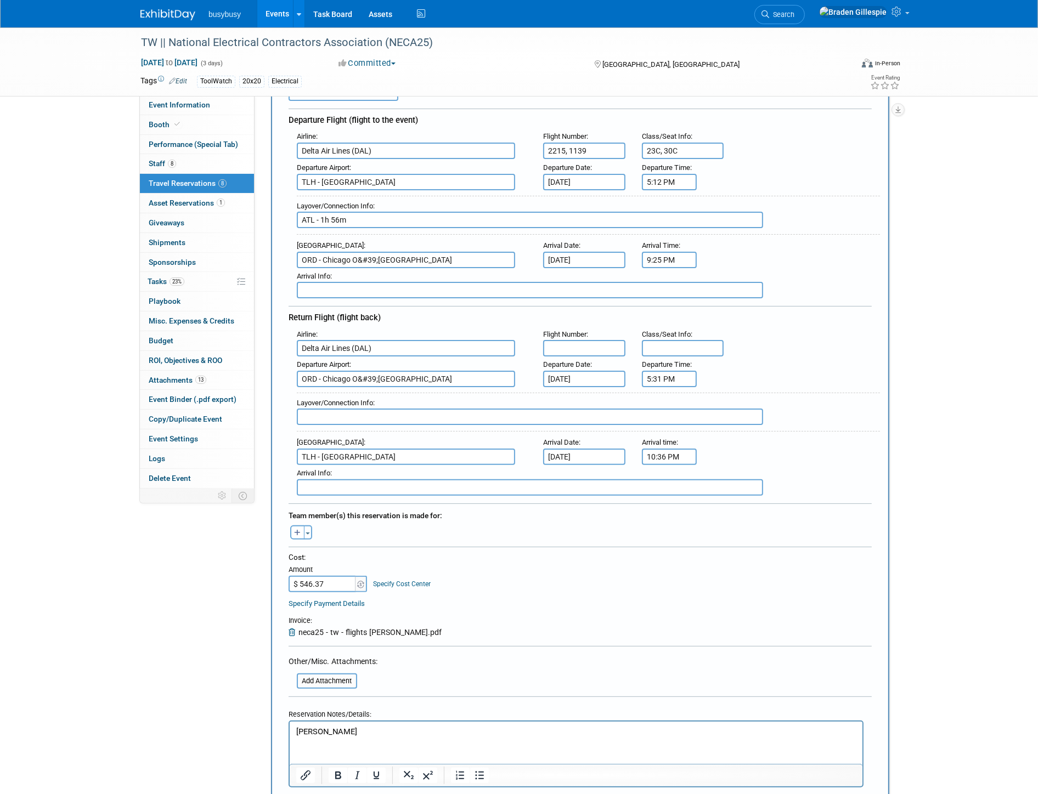
click at [695, 340] on input "text" at bounding box center [683, 348] width 82 height 16
type input "30C, 23B"
click at [612, 340] on input "text" at bounding box center [584, 348] width 82 height 16
type input "2175, 2504"
click at [446, 409] on input "text" at bounding box center [530, 417] width 466 height 16
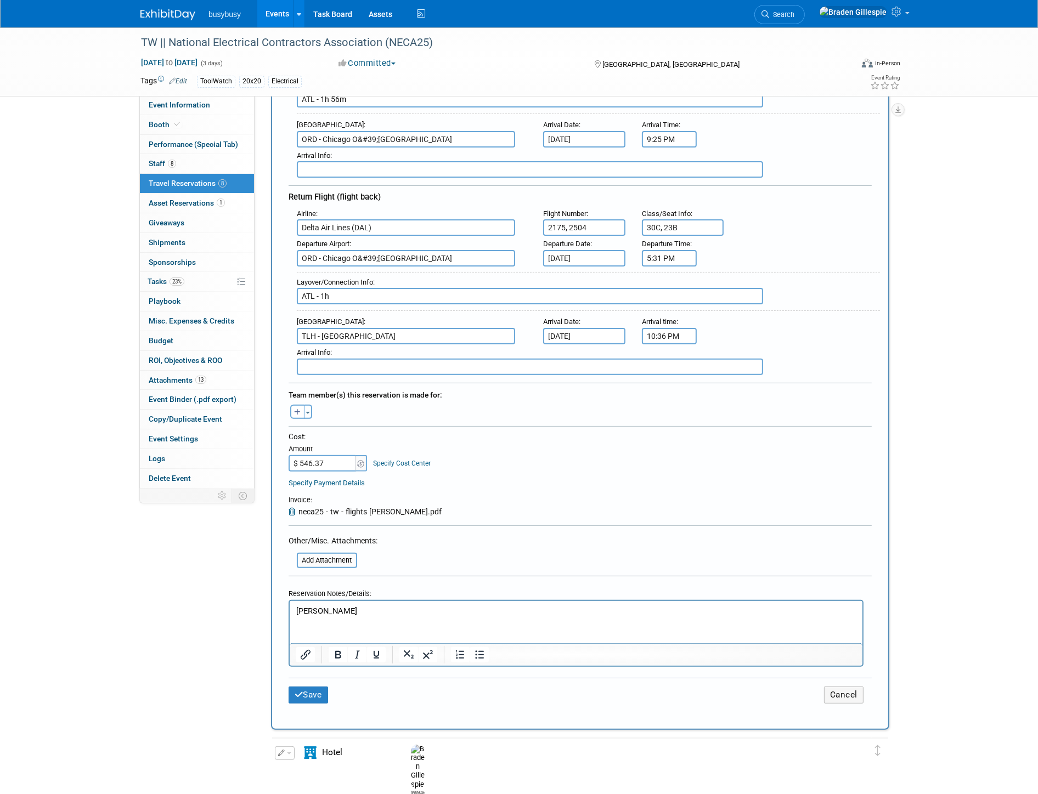
scroll to position [244, 0]
type input "ATL - 1h"
click at [320, 686] on button "Save" at bounding box center [307, 694] width 39 height 17
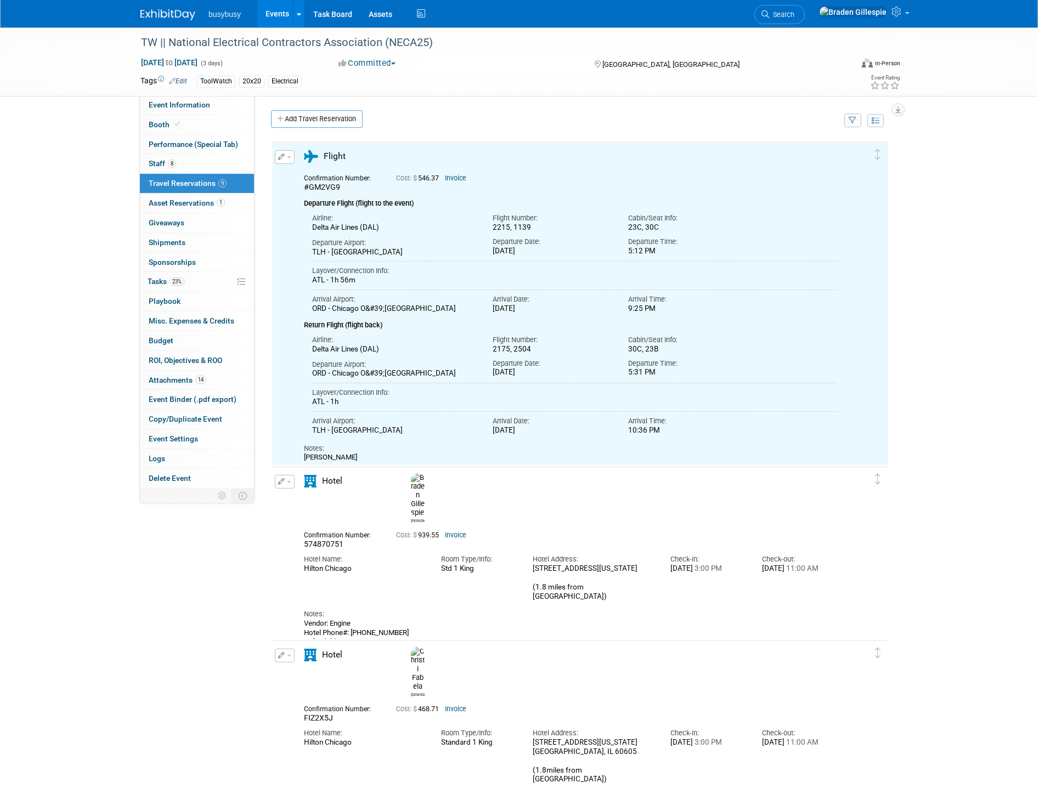
scroll to position [0, 0]
